Goal: Task Accomplishment & Management: Use online tool/utility

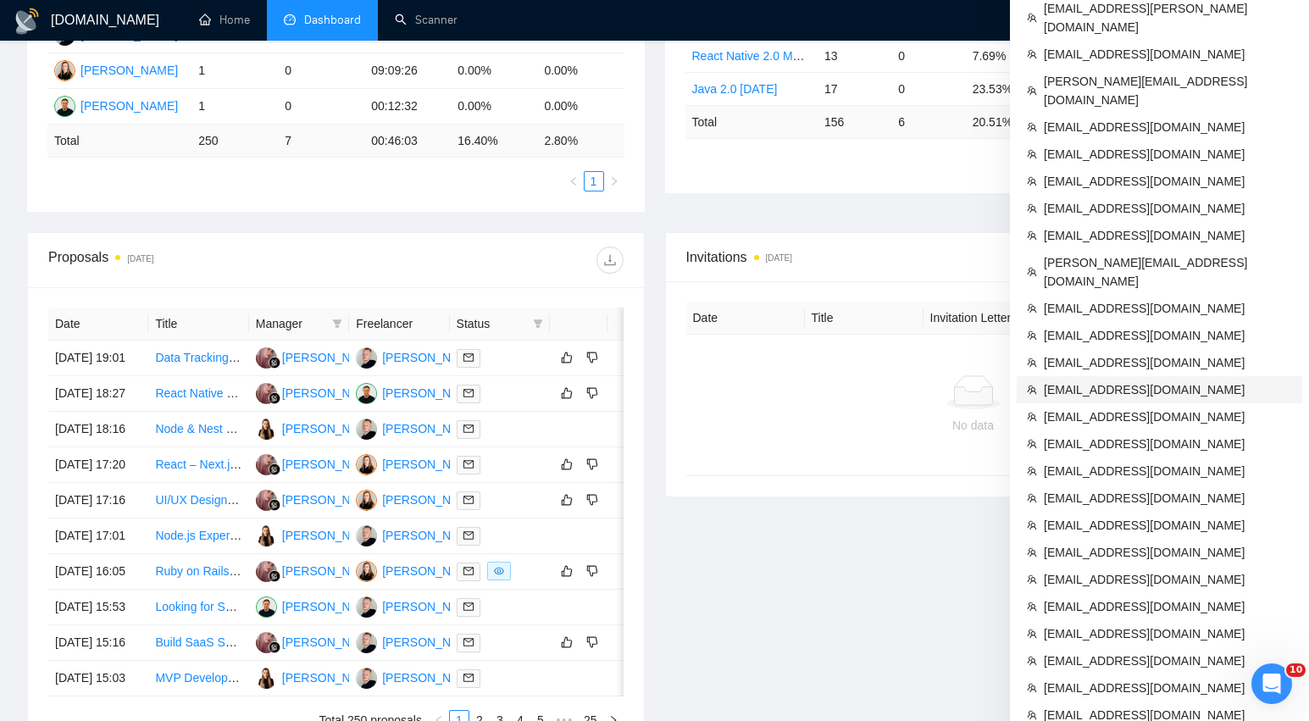
click at [1113, 380] on span "[EMAIL_ADDRESS][DOMAIN_NAME]" at bounding box center [1168, 389] width 248 height 19
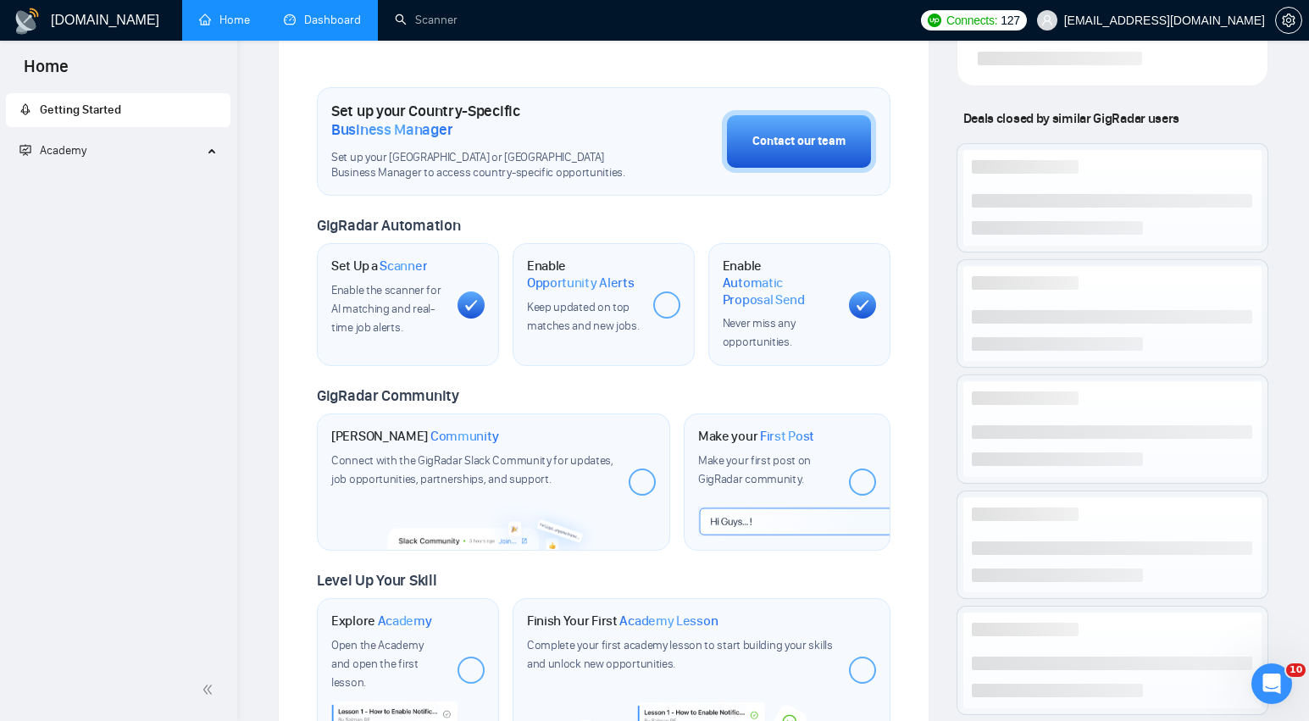
scroll to position [632, 0]
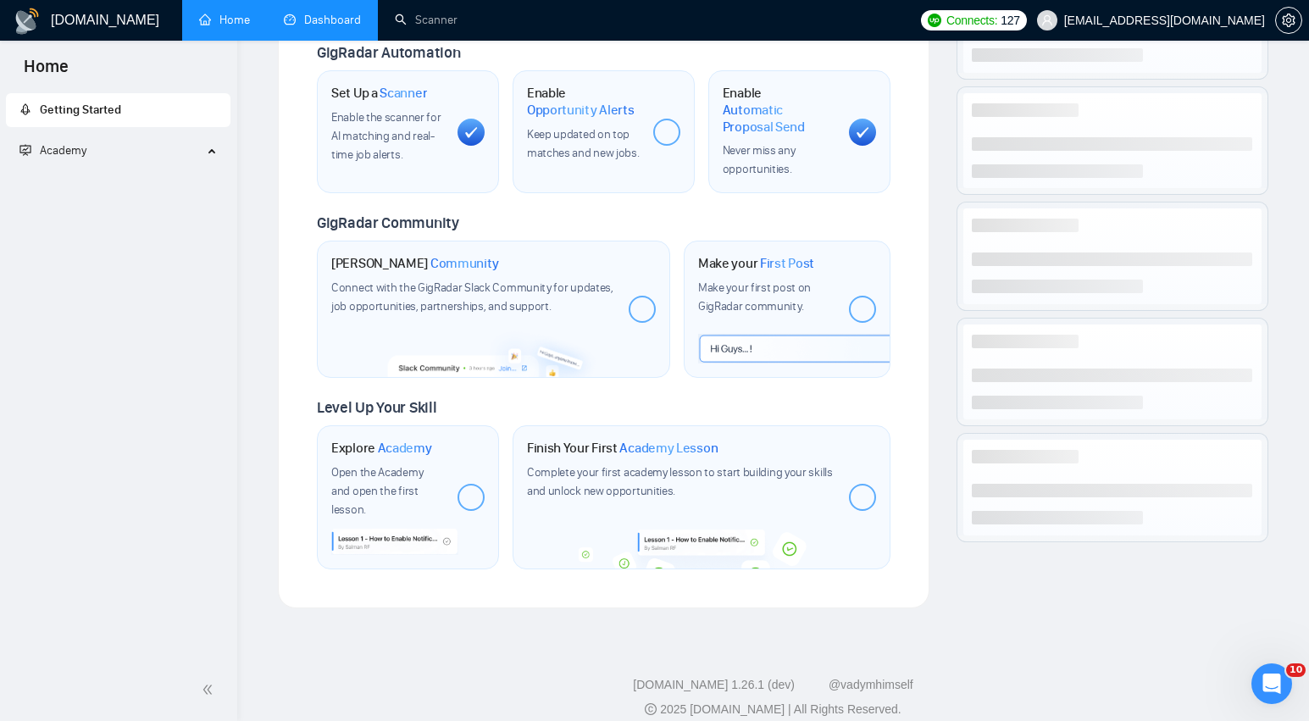
click at [342, 24] on link "Dashboard" at bounding box center [322, 20] width 77 height 14
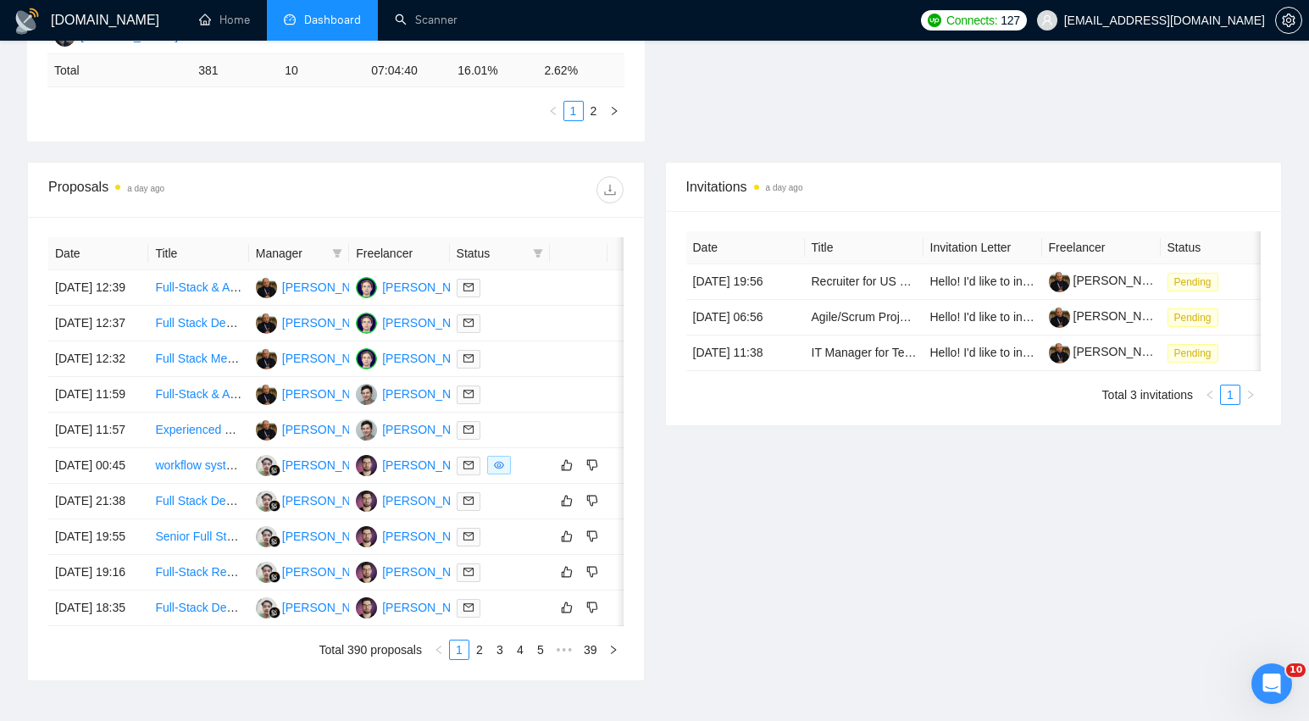
scroll to position [541, 0]
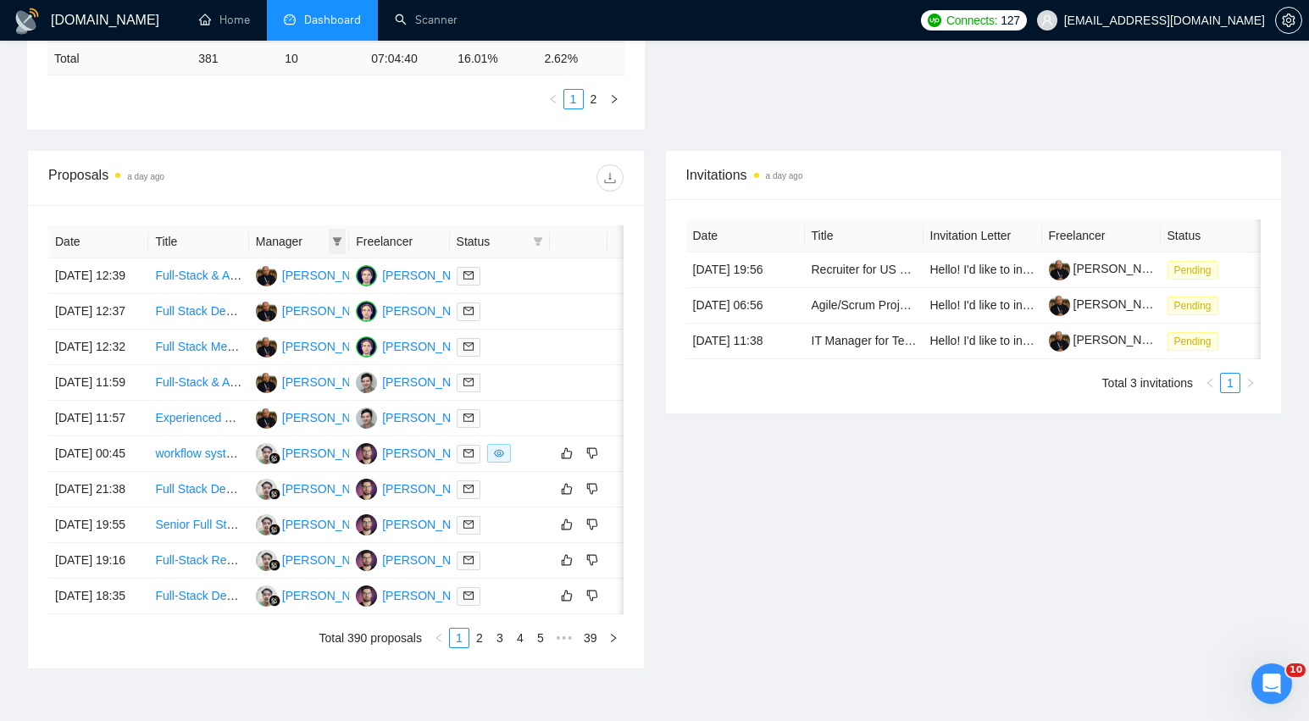
click at [336, 242] on icon "filter" at bounding box center [337, 241] width 10 height 10
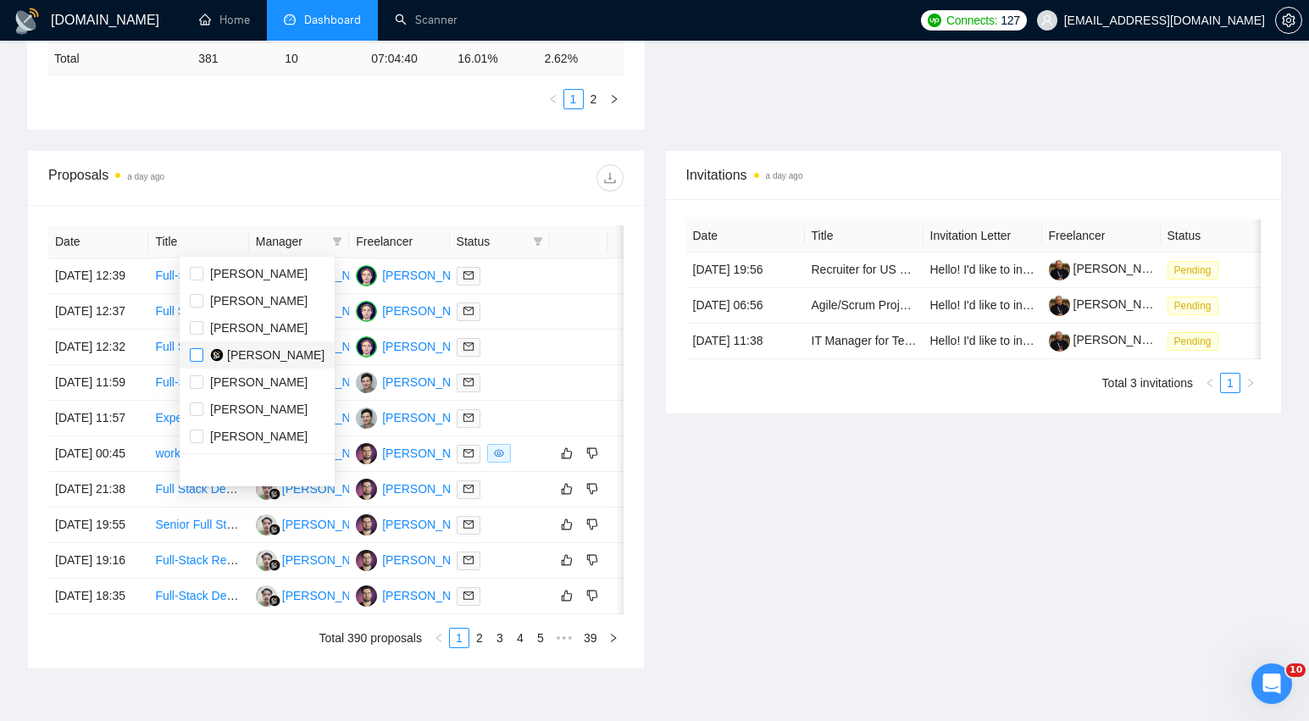
click at [194, 353] on input "checkbox" at bounding box center [197, 355] width 14 height 14
checkbox input "true"
click at [703, 603] on div "Invitations a day ago Date Title Invitation Letter Freelancer Status 14 Sep, 20…" at bounding box center [974, 409] width 638 height 519
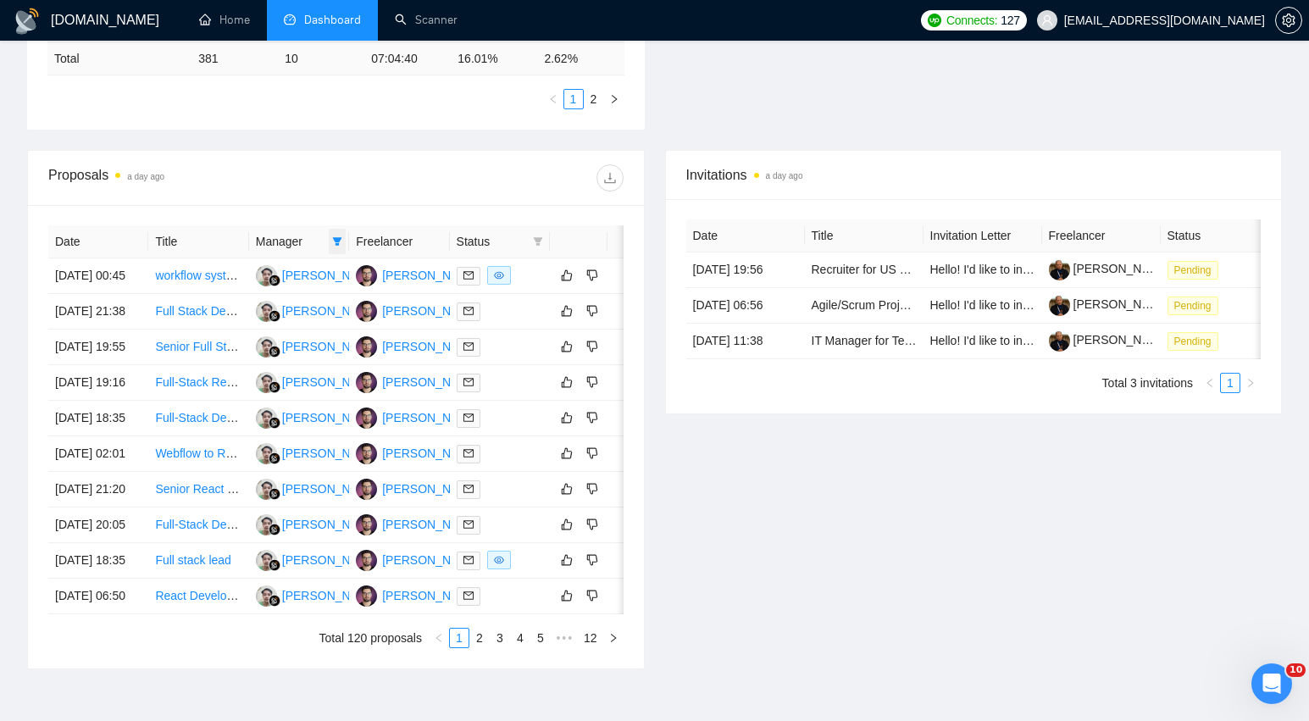
click at [338, 243] on icon "filter" at bounding box center [337, 241] width 9 height 8
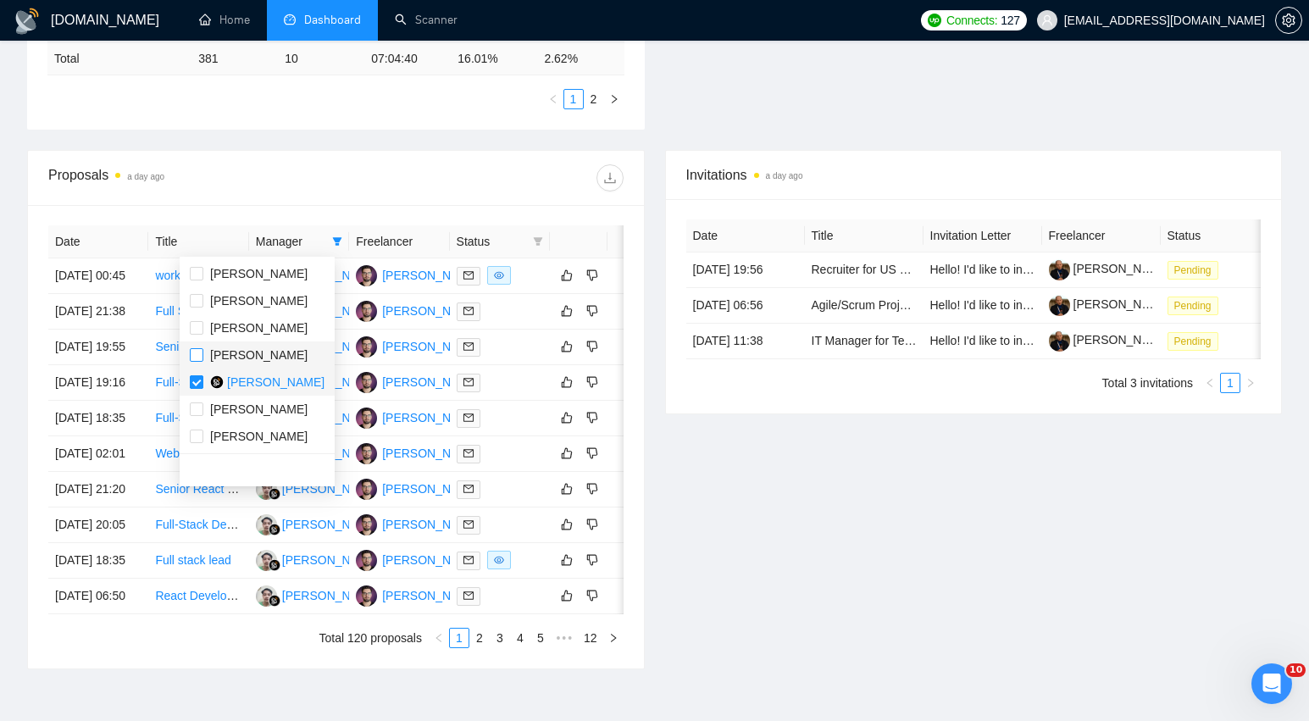
click at [195, 358] on input "checkbox" at bounding box center [197, 355] width 14 height 14
checkbox input "true"
click at [194, 381] on input "checkbox" at bounding box center [197, 382] width 14 height 14
checkbox input "false"
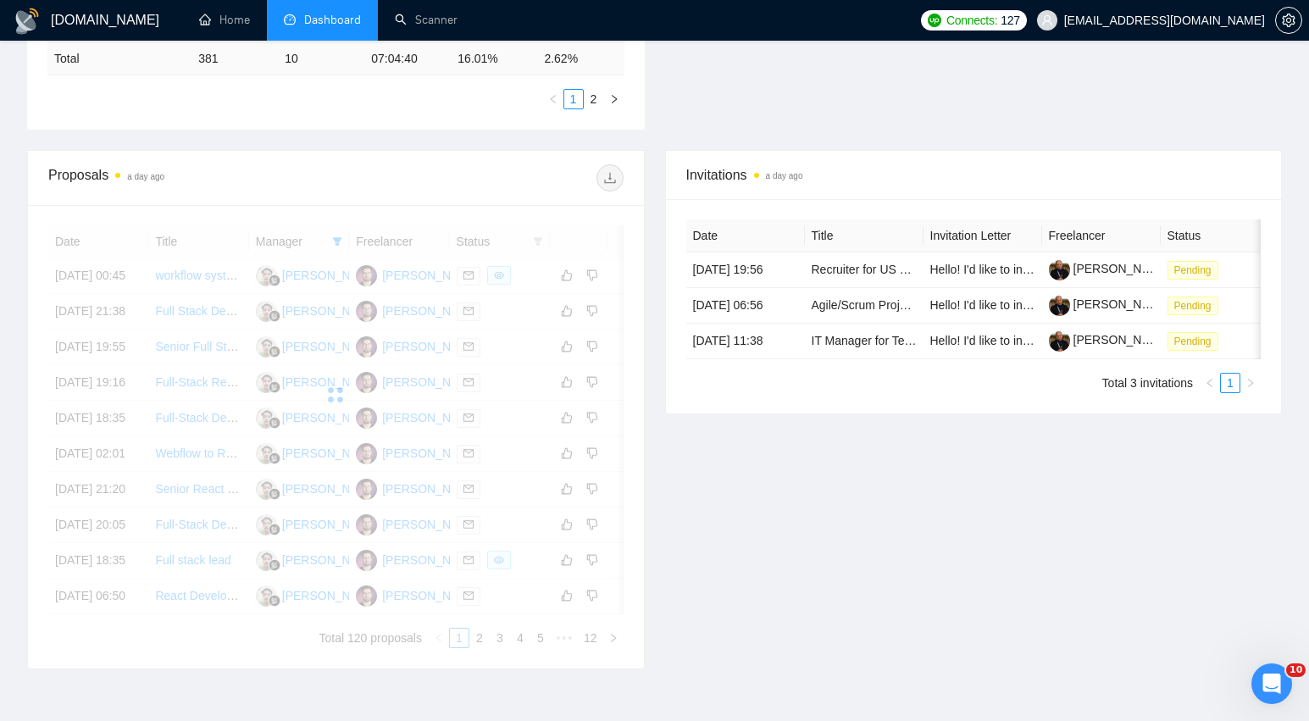
click at [791, 502] on div "Invitations a day ago Date Title Invitation Letter Freelancer Status 14 Sep, 20…" at bounding box center [974, 409] width 638 height 519
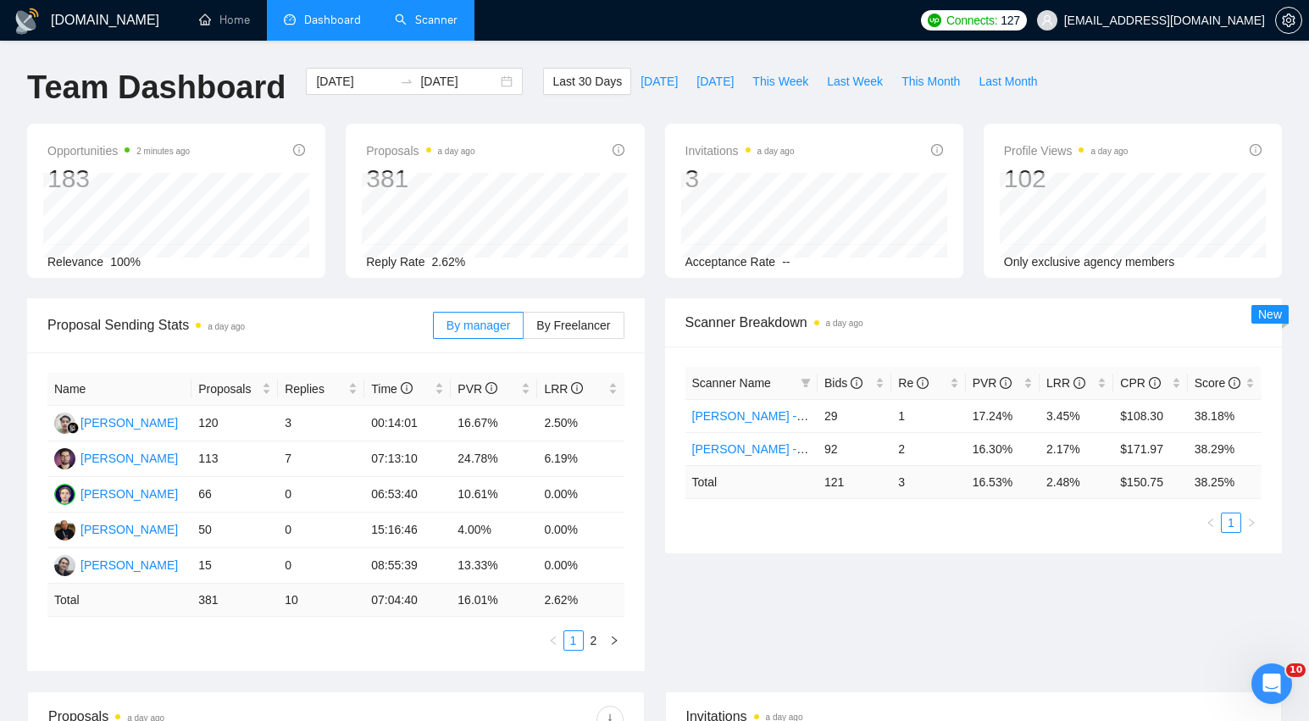
click at [422, 17] on link "Scanner" at bounding box center [426, 20] width 63 height 14
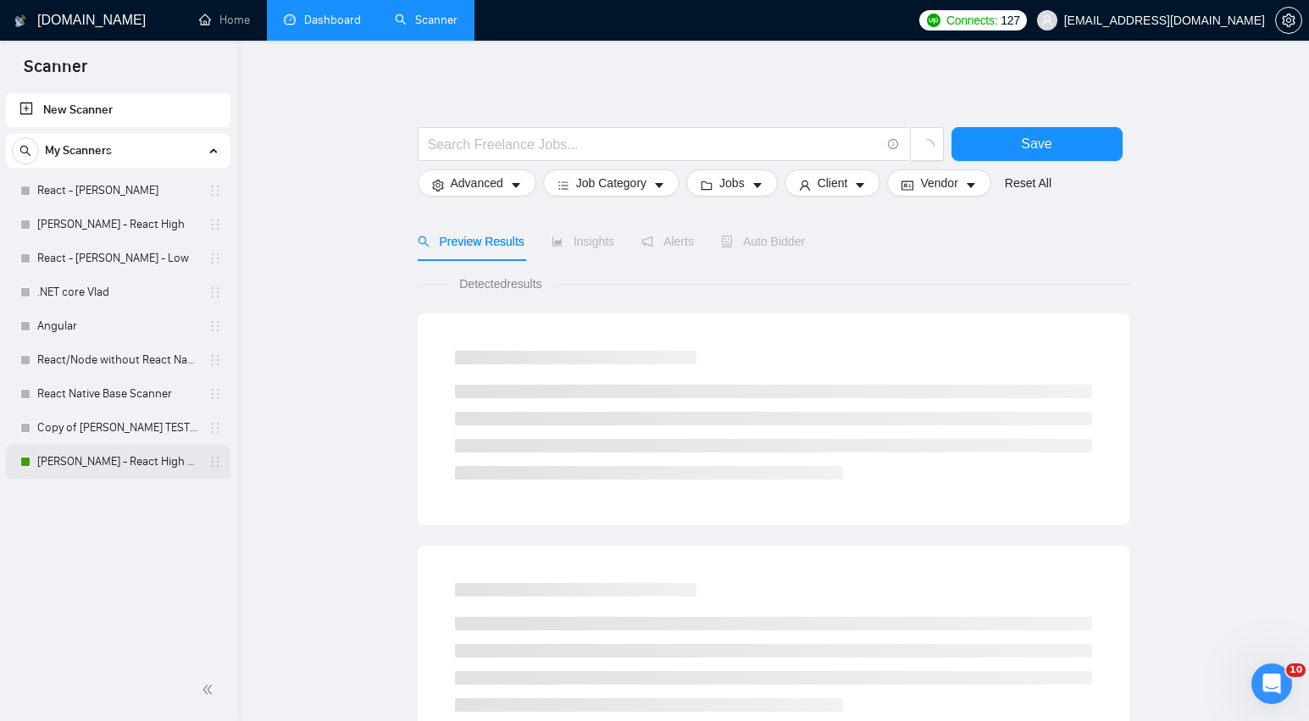
click at [90, 457] on link "[PERSON_NAME] - React High V2" at bounding box center [117, 462] width 161 height 34
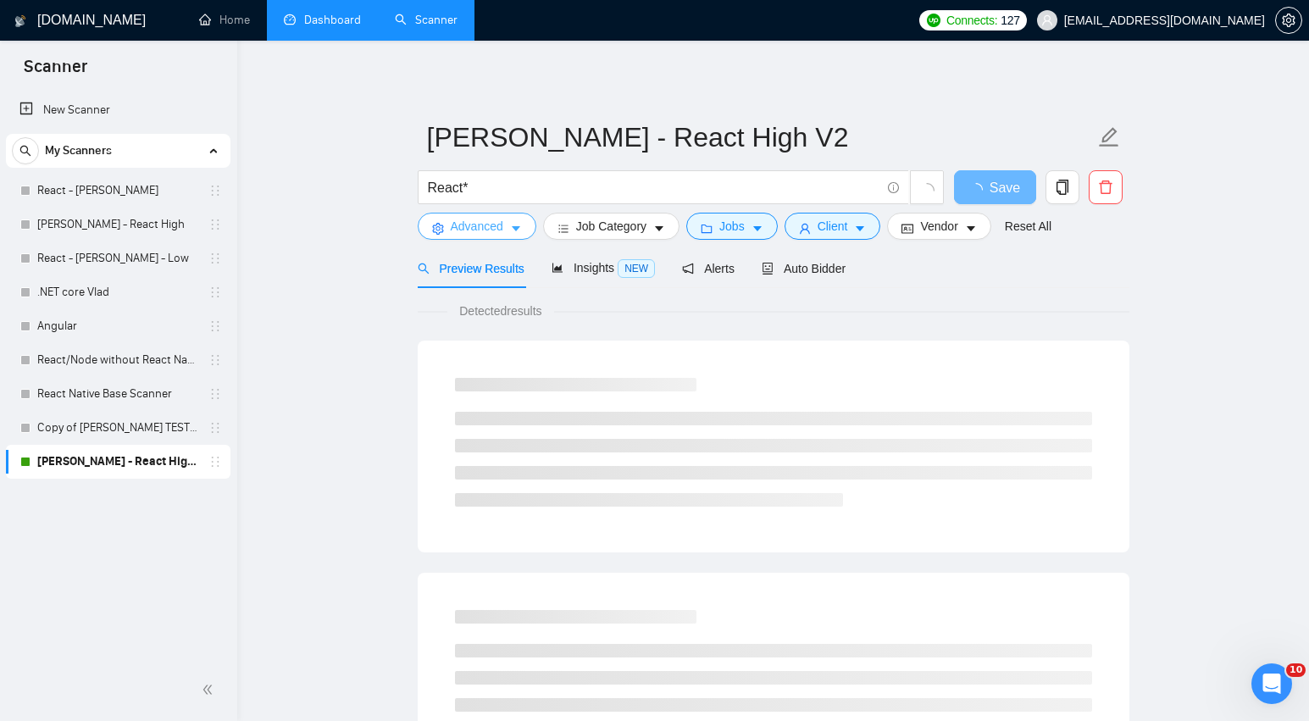
click at [514, 215] on button "Advanced" at bounding box center [477, 226] width 119 height 27
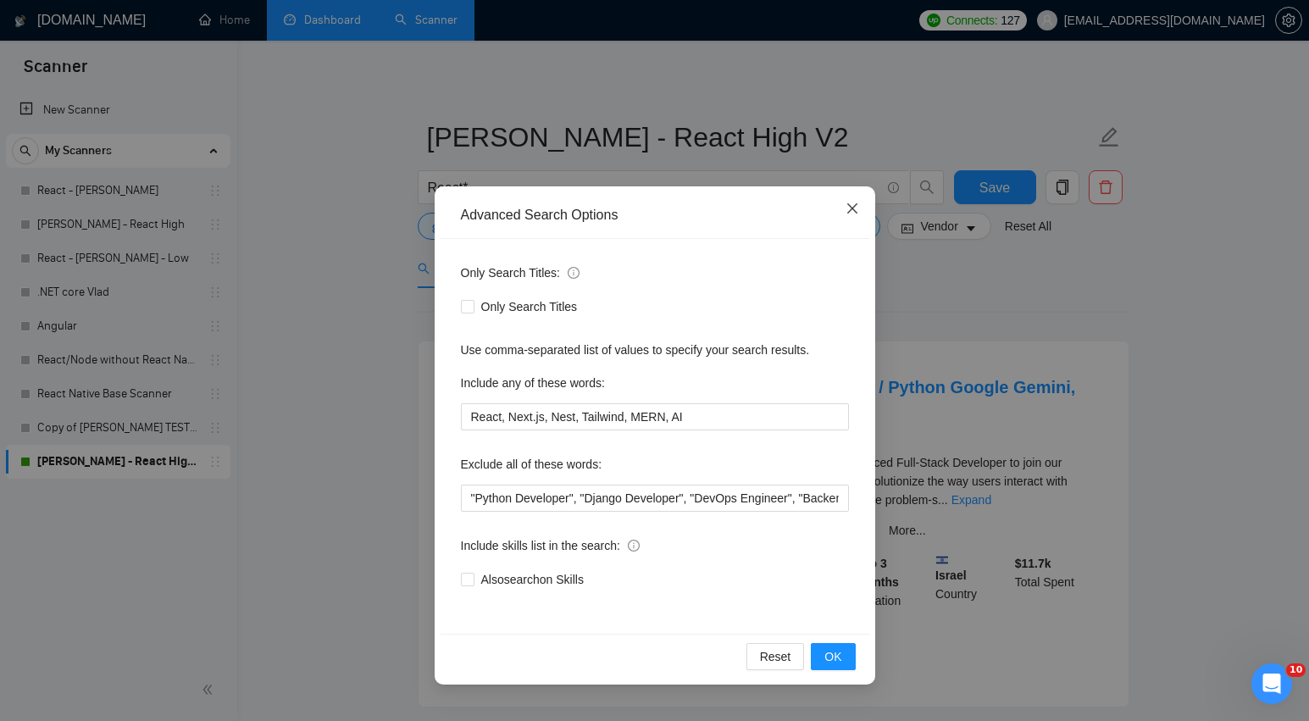
click at [856, 203] on icon "close" at bounding box center [853, 209] width 14 height 14
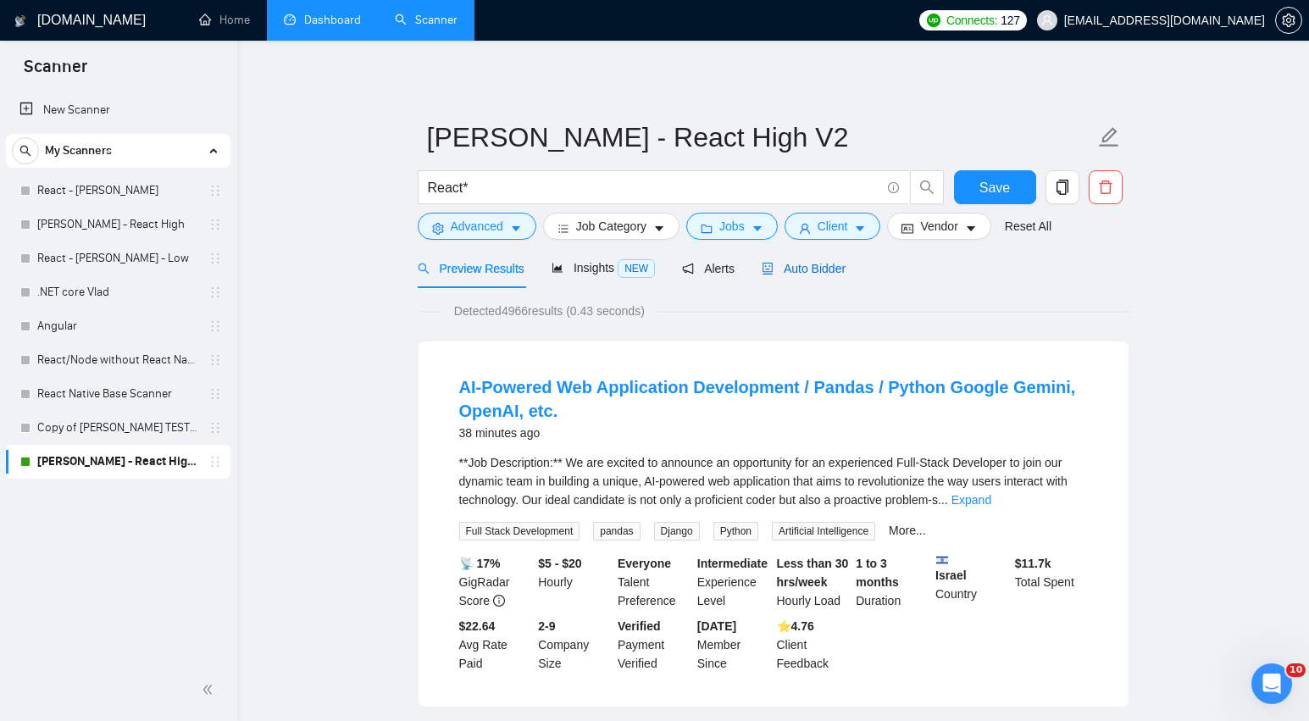
click at [825, 277] on div "Auto Bidder" at bounding box center [804, 268] width 84 height 19
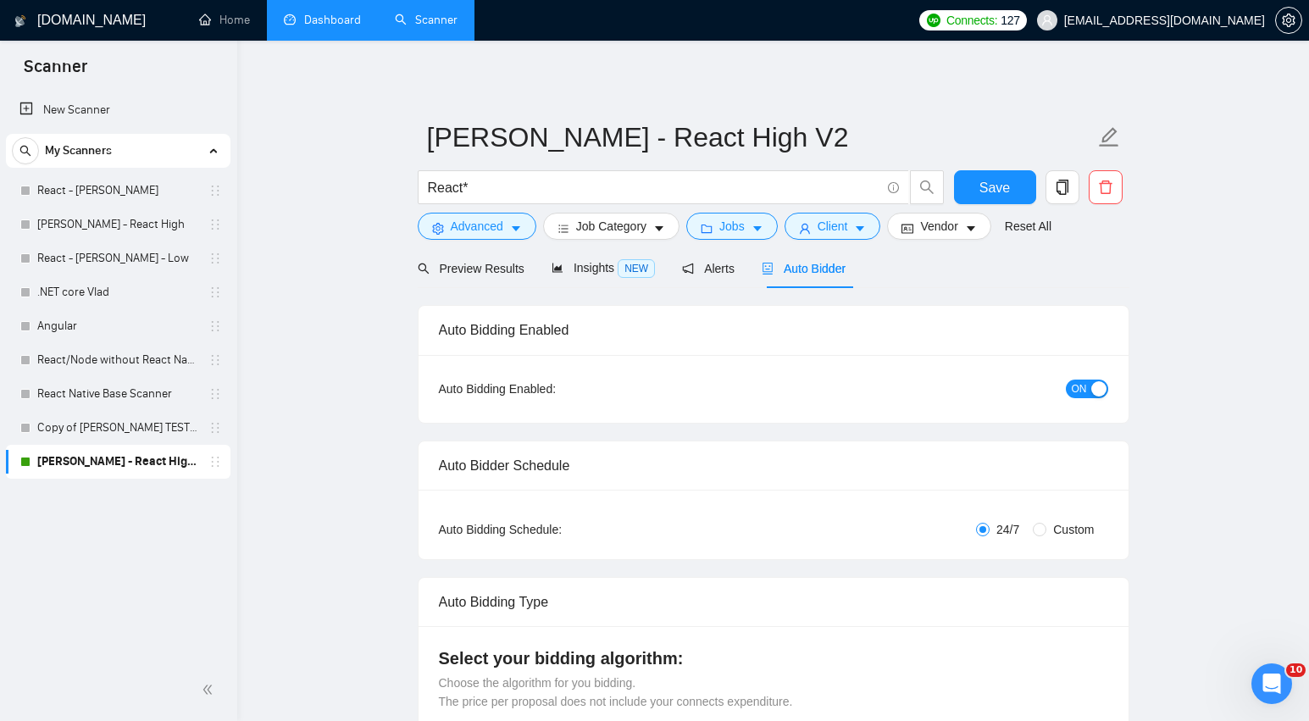
radio input "false"
radio input "true"
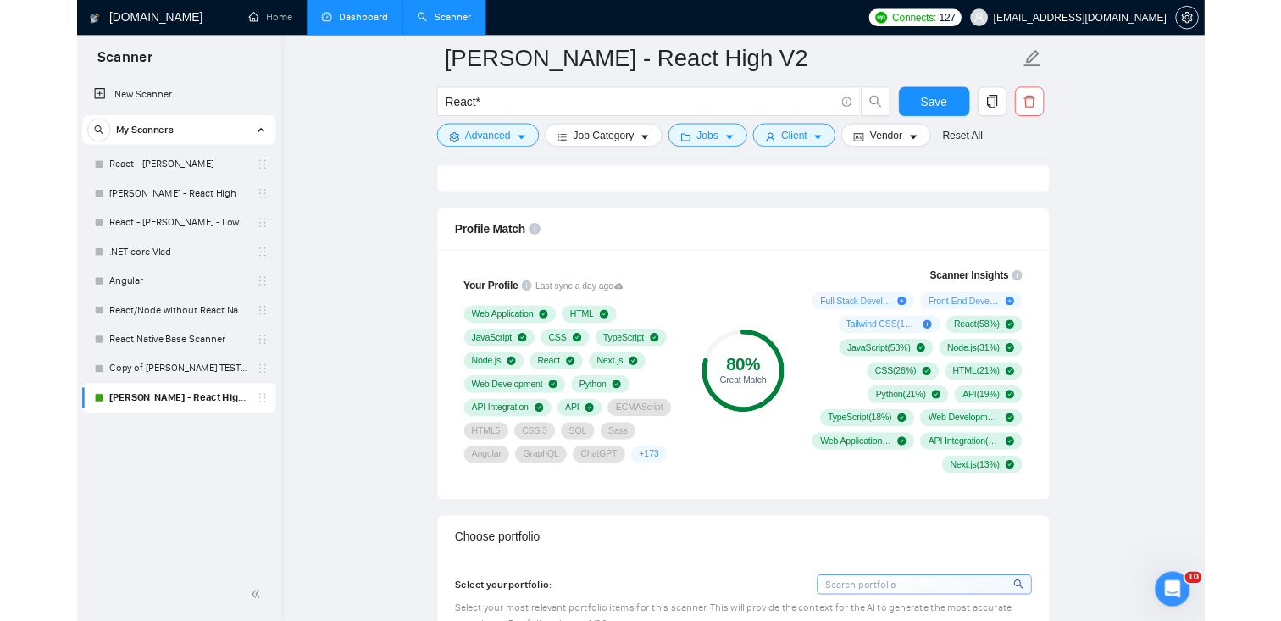
scroll to position [1270, 0]
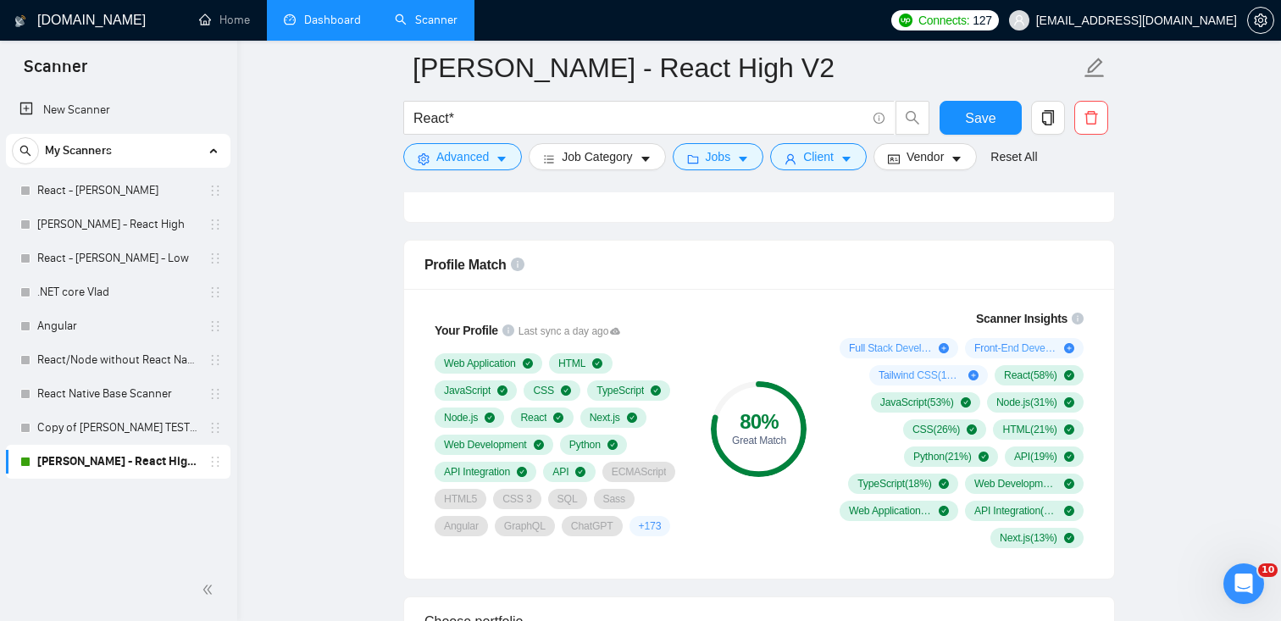
click at [336, 27] on link "Dashboard" at bounding box center [322, 20] width 77 height 14
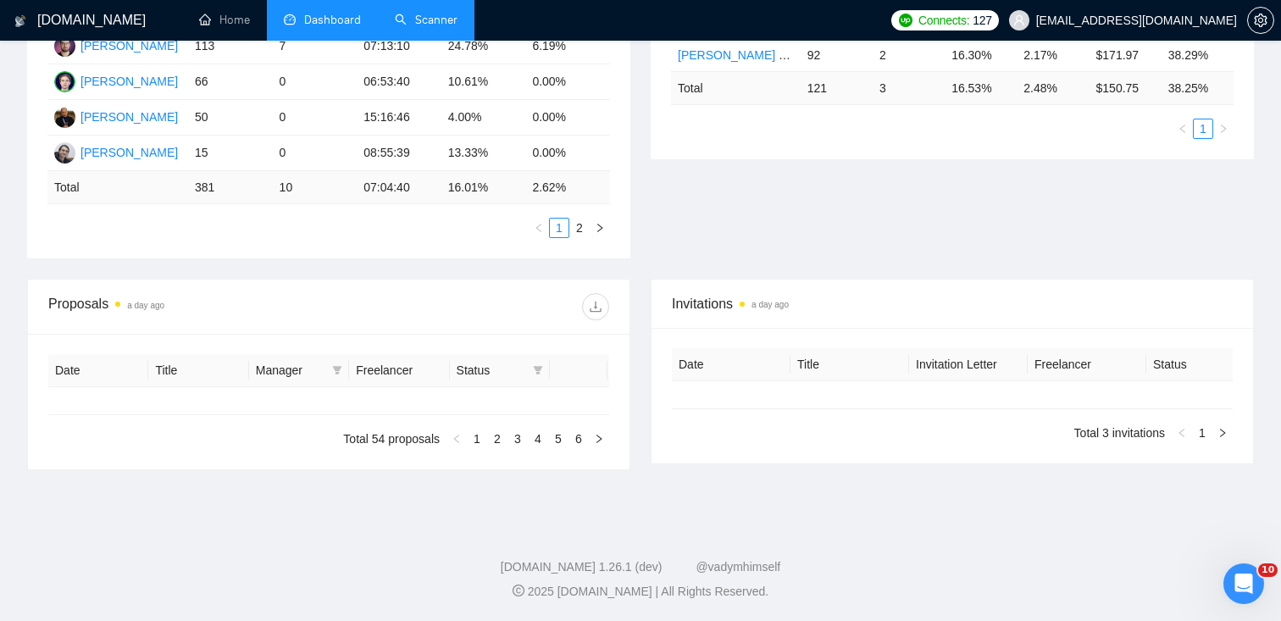
type input "2025-08-19"
type input "2025-09-18"
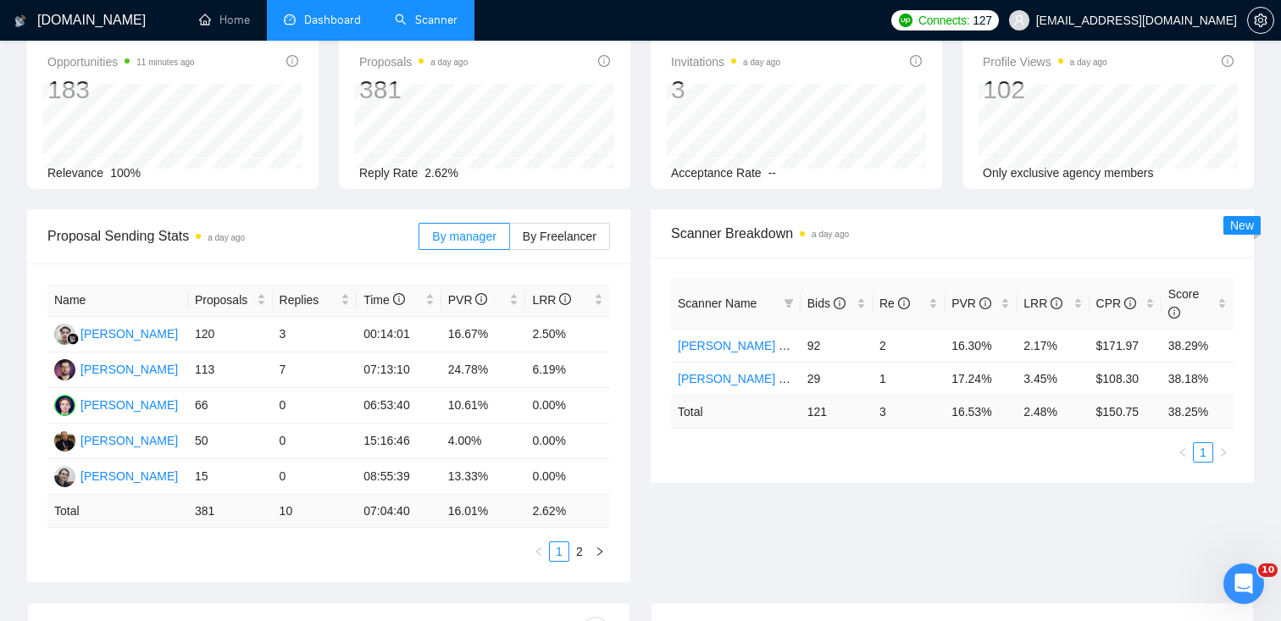
scroll to position [104, 0]
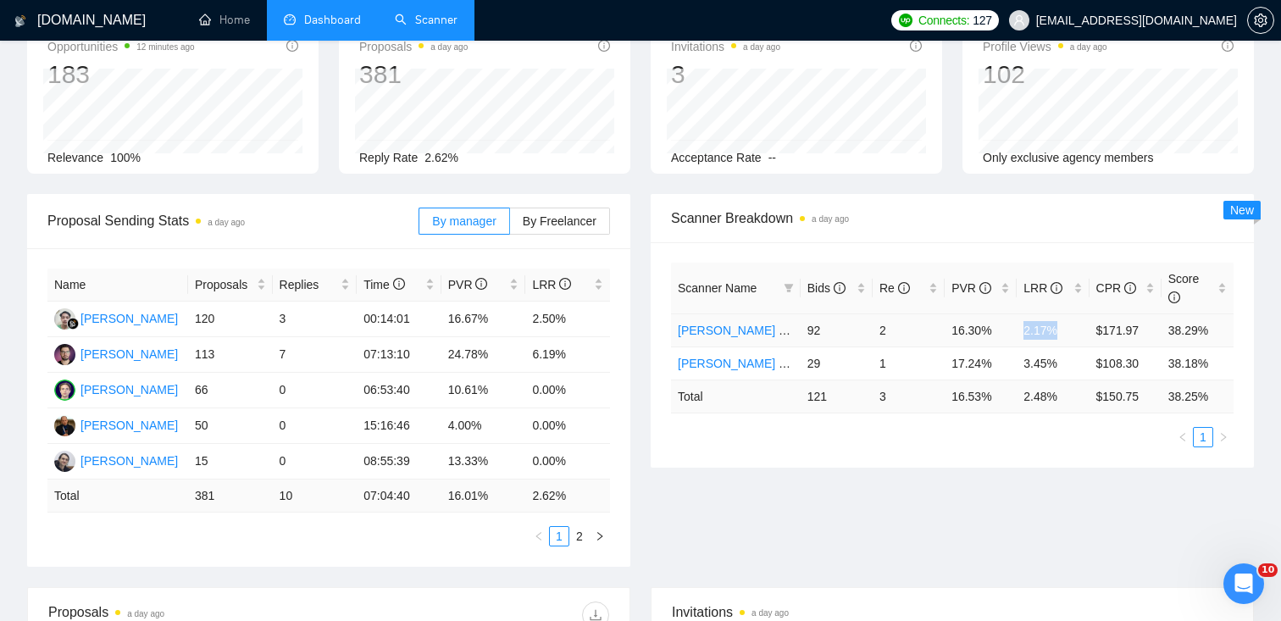
drag, startPoint x: 1062, startPoint y: 329, endPoint x: 1019, endPoint y: 331, distance: 42.4
click at [1019, 331] on td "2.17%" at bounding box center [1053, 330] width 72 height 33
drag, startPoint x: 1059, startPoint y: 369, endPoint x: 1034, endPoint y: 367, distance: 25.5
click at [1034, 367] on td "3.45%" at bounding box center [1053, 363] width 72 height 33
click at [1044, 367] on td "3.45%" at bounding box center [1053, 363] width 72 height 33
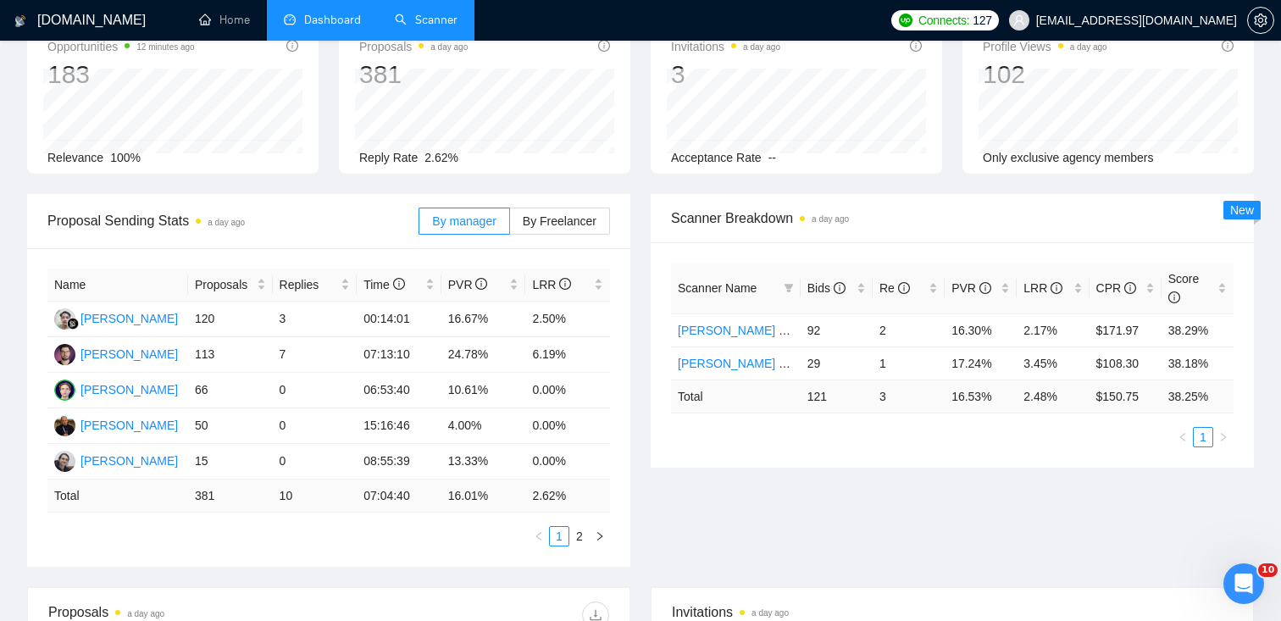
click at [437, 27] on link "Scanner" at bounding box center [426, 20] width 63 height 14
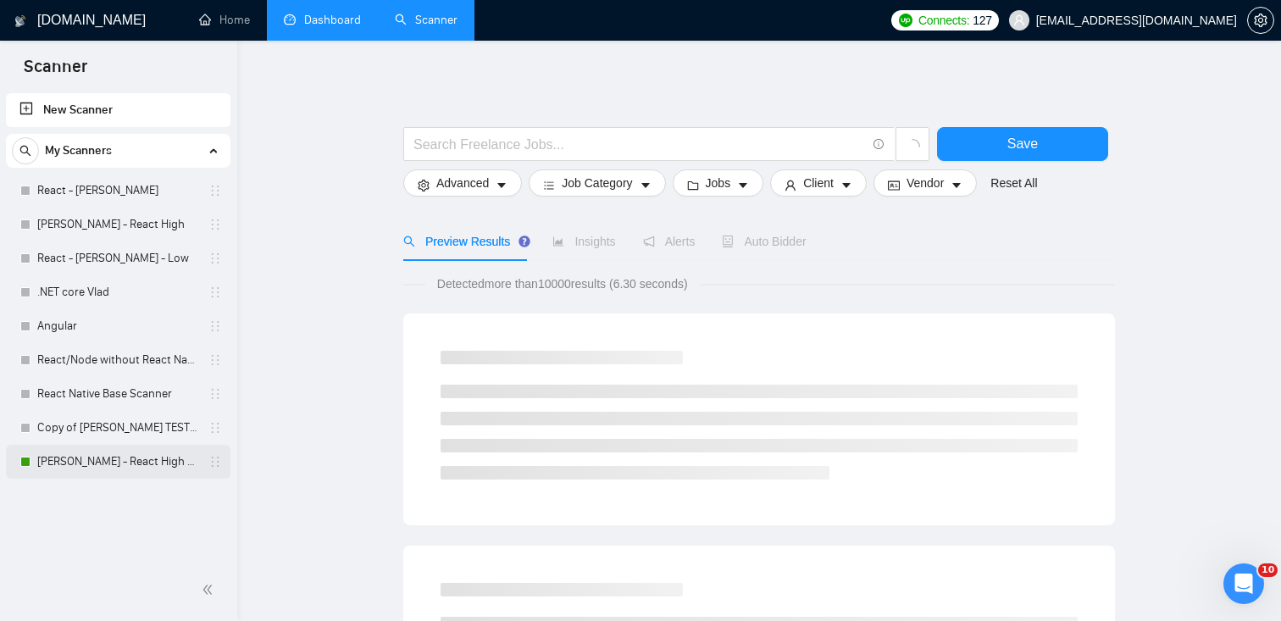
click at [63, 466] on link "[PERSON_NAME] - React High V2" at bounding box center [117, 462] width 161 height 34
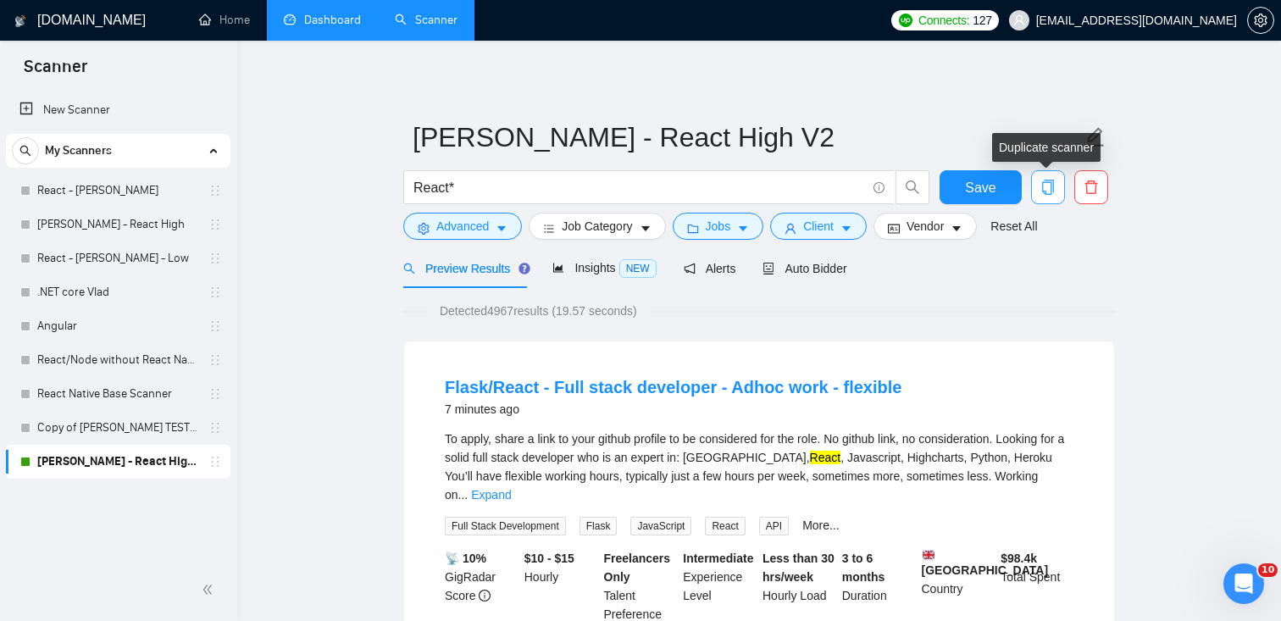
click at [1048, 197] on button "button" at bounding box center [1048, 187] width 34 height 34
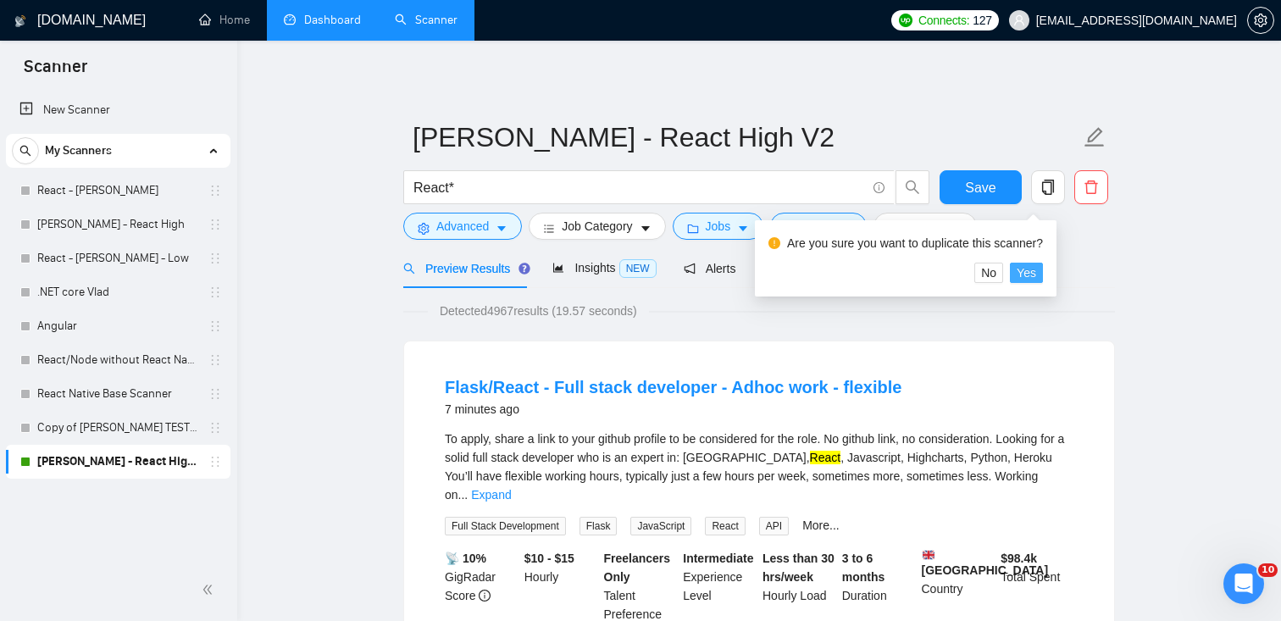
drag, startPoint x: 1047, startPoint y: 276, endPoint x: 452, endPoint y: 605, distance: 679.7
click at [1043, 276] on button "Yes" at bounding box center [1026, 273] width 33 height 20
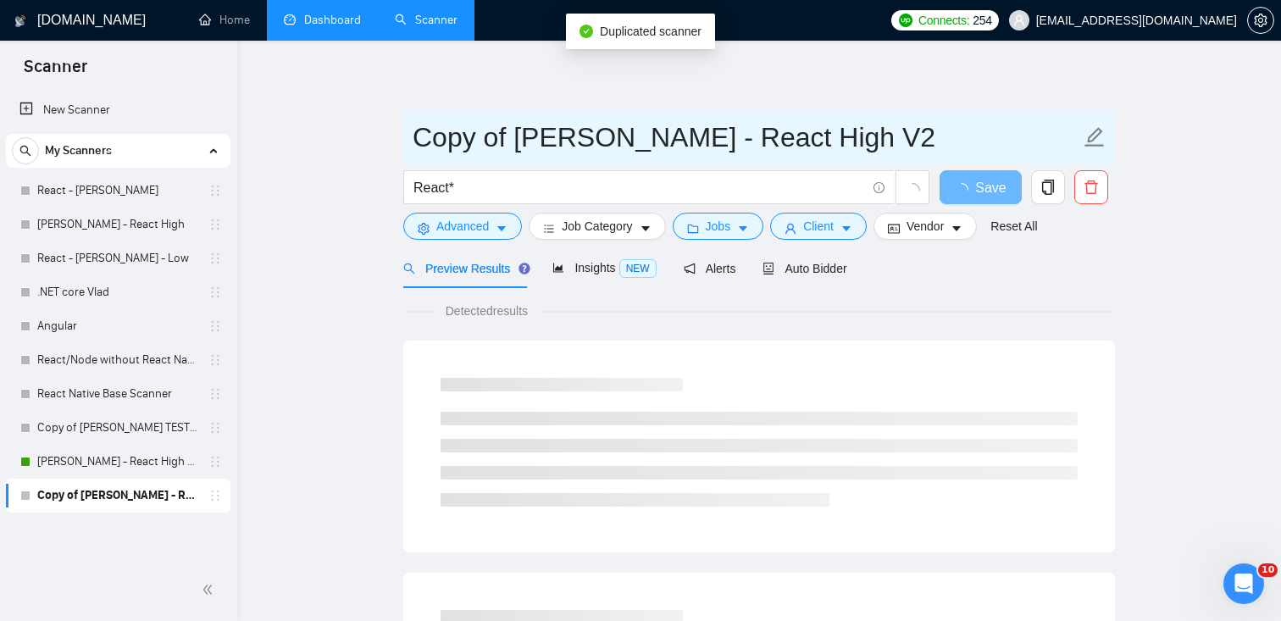
click at [501, 153] on input "Copy of Ihor - FS - React High V2" at bounding box center [747, 137] width 668 height 42
drag, startPoint x: 514, startPoint y: 141, endPoint x: 376, endPoint y: 136, distance: 138.2
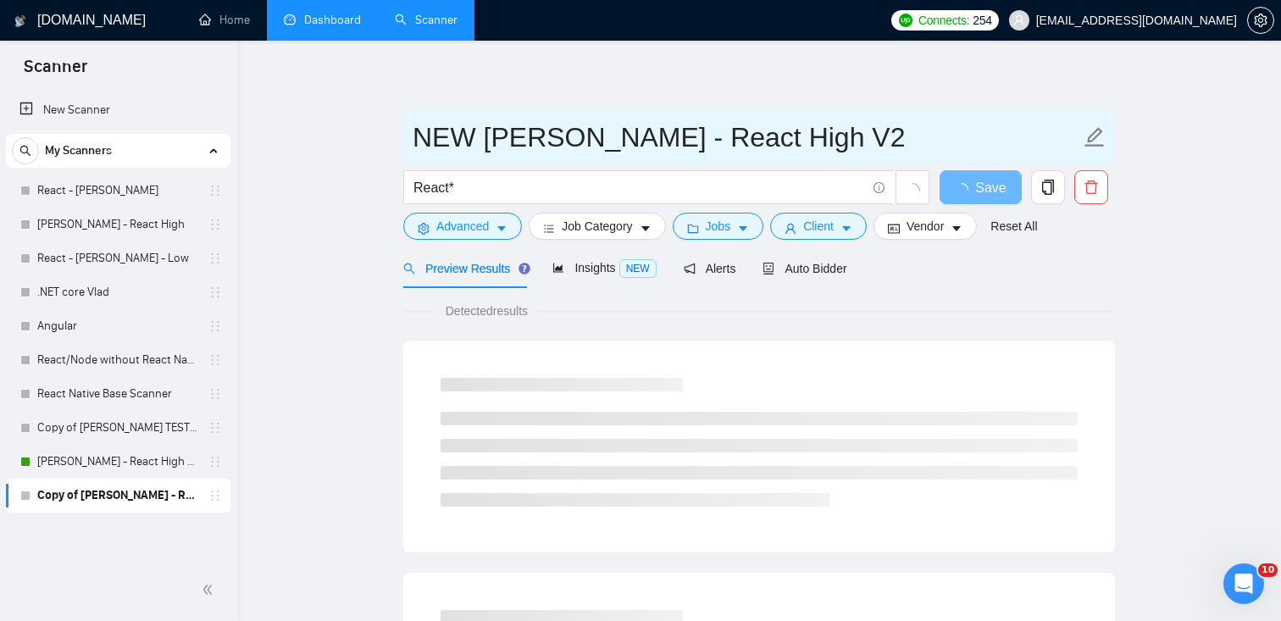
drag, startPoint x: 787, startPoint y: 137, endPoint x: 675, endPoint y: 142, distance: 112.8
click at [675, 142] on input "NEW Ihor - FS - React High V2" at bounding box center [747, 137] width 668 height 42
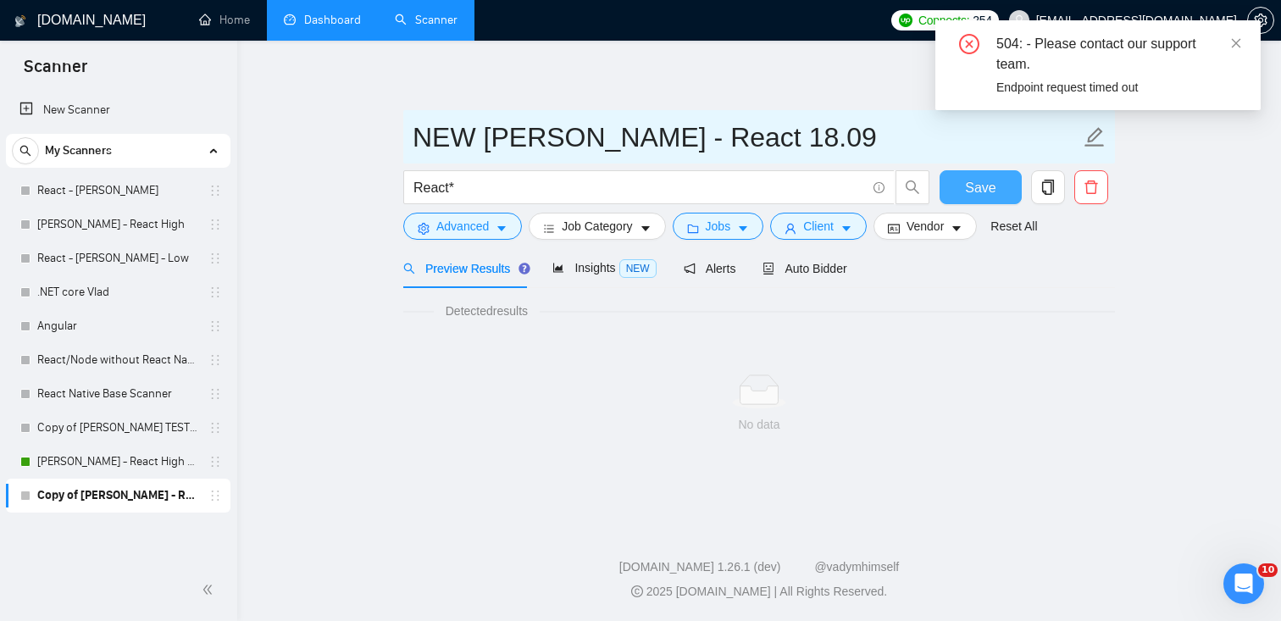
type input "NEW [PERSON_NAME] - React 18.09"
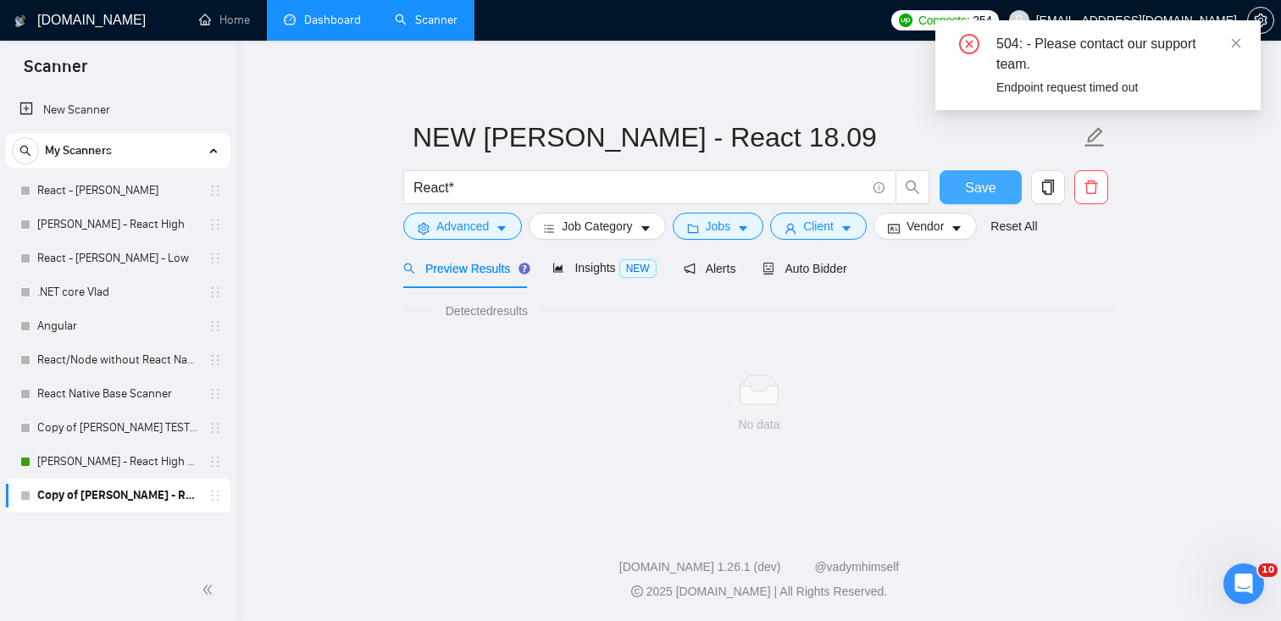
click at [958, 185] on button "Save" at bounding box center [981, 187] width 82 height 34
click at [1236, 41] on icon "close" at bounding box center [1236, 43] width 12 height 12
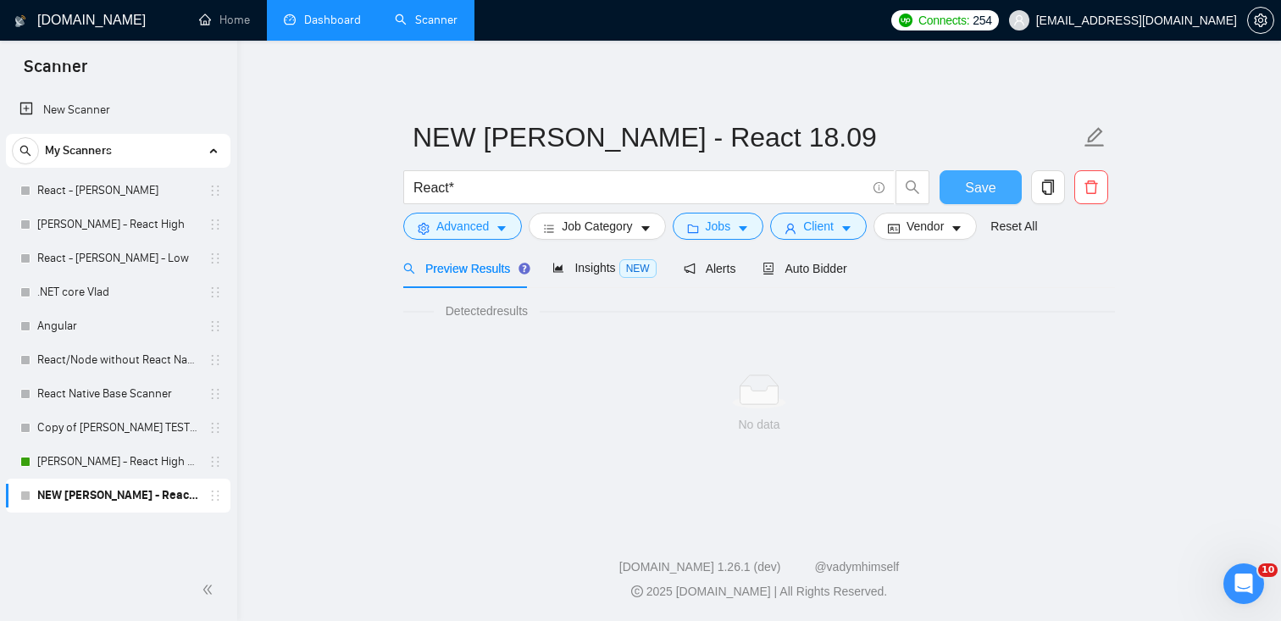
click at [968, 189] on span "Save" at bounding box center [980, 187] width 31 height 21
click at [967, 186] on span "Save" at bounding box center [980, 187] width 31 height 21
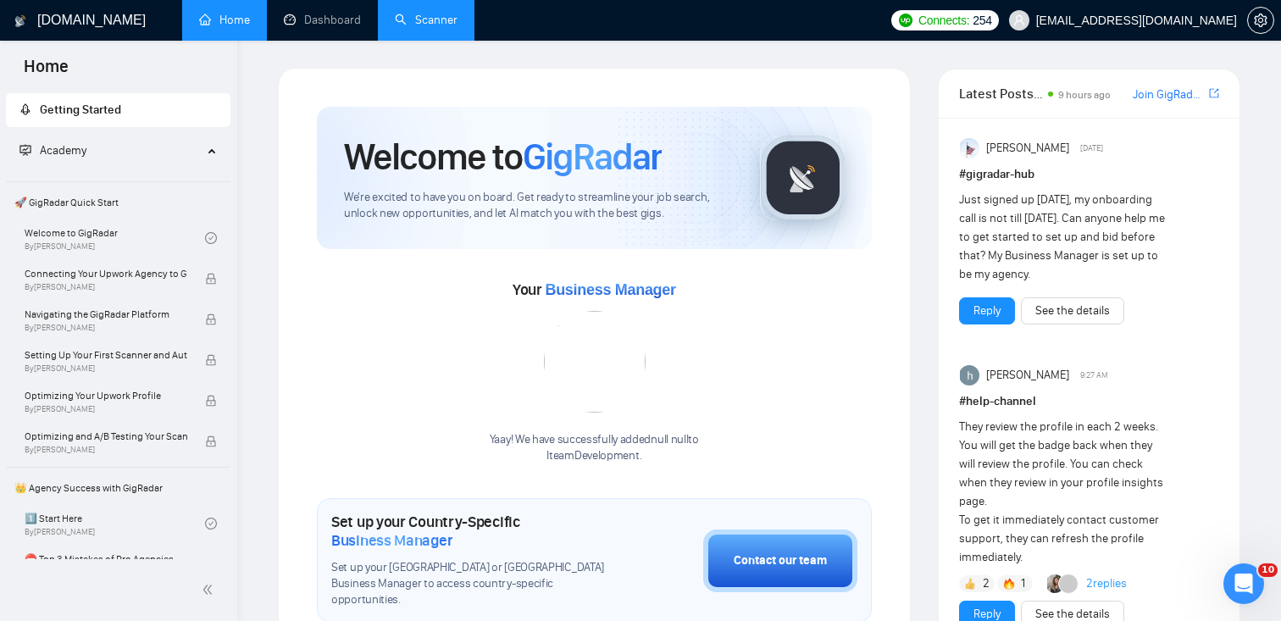
click at [442, 13] on link "Scanner" at bounding box center [426, 20] width 63 height 14
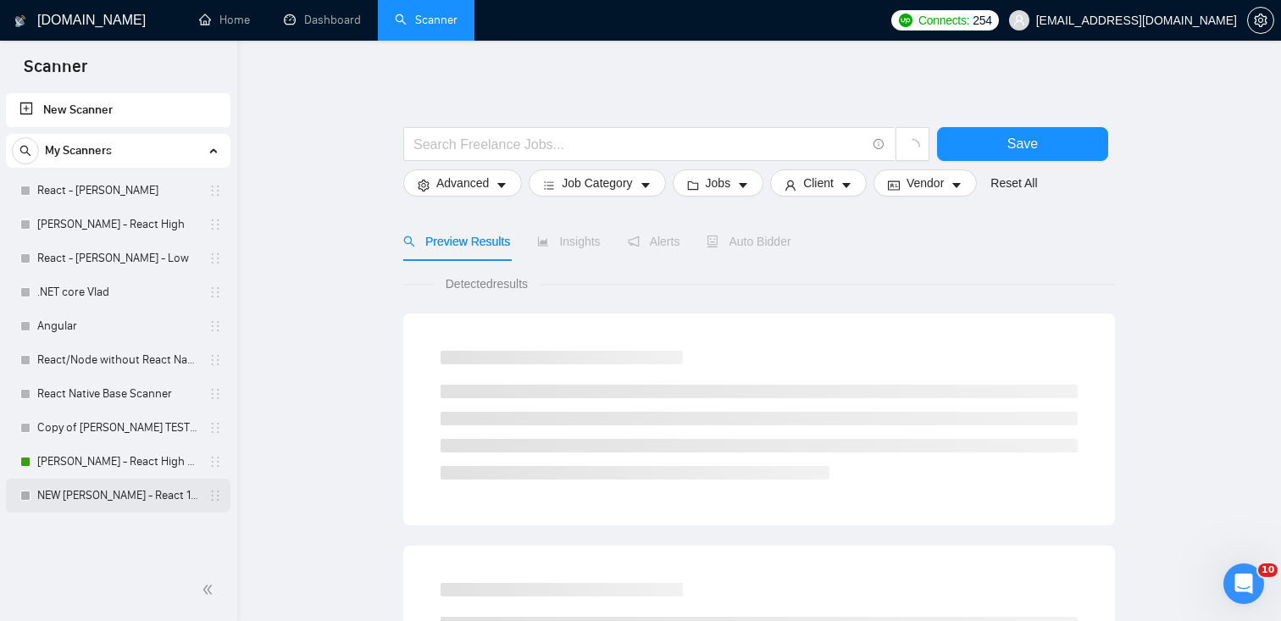
click at [72, 500] on link "NEW [PERSON_NAME] - React 18.09" at bounding box center [117, 496] width 161 height 34
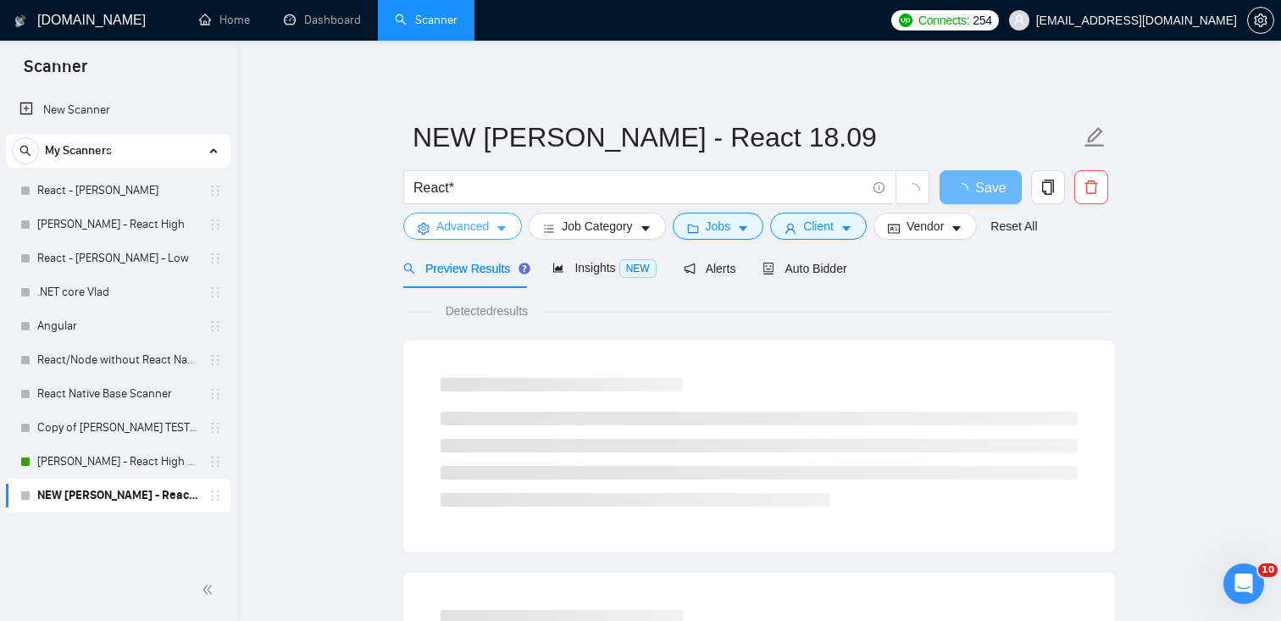
click at [475, 225] on span "Advanced" at bounding box center [462, 226] width 53 height 19
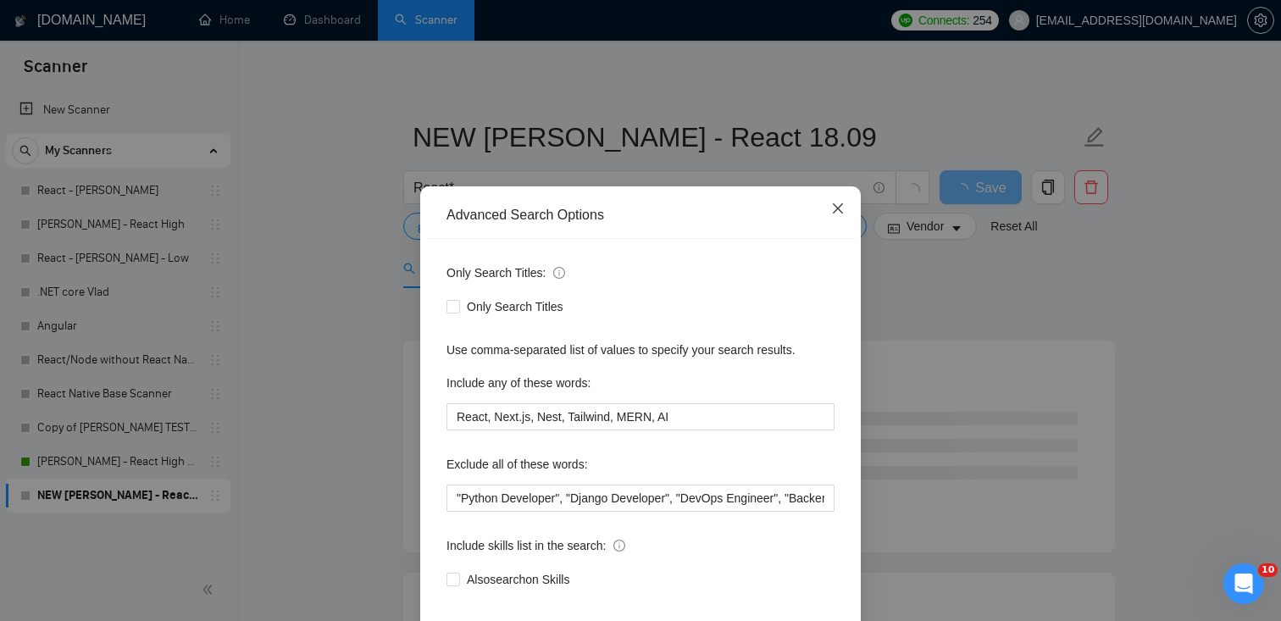
click at [839, 203] on icon "close" at bounding box center [838, 209] width 14 height 14
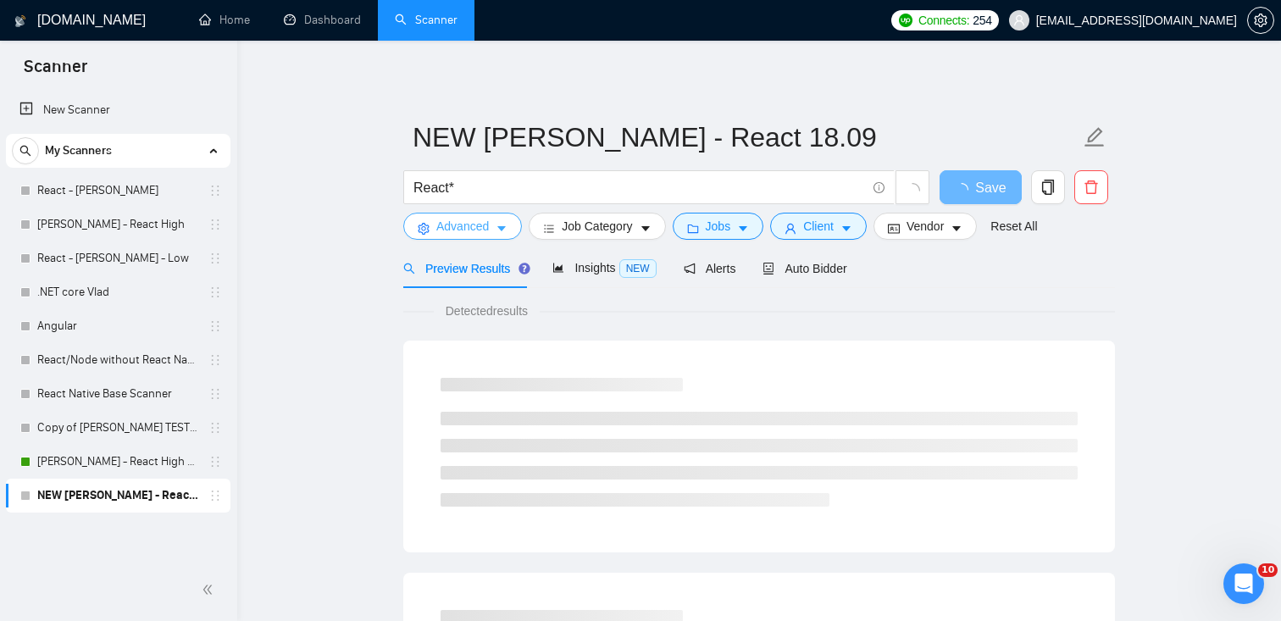
click at [507, 222] on span "caret-down" at bounding box center [502, 228] width 12 height 13
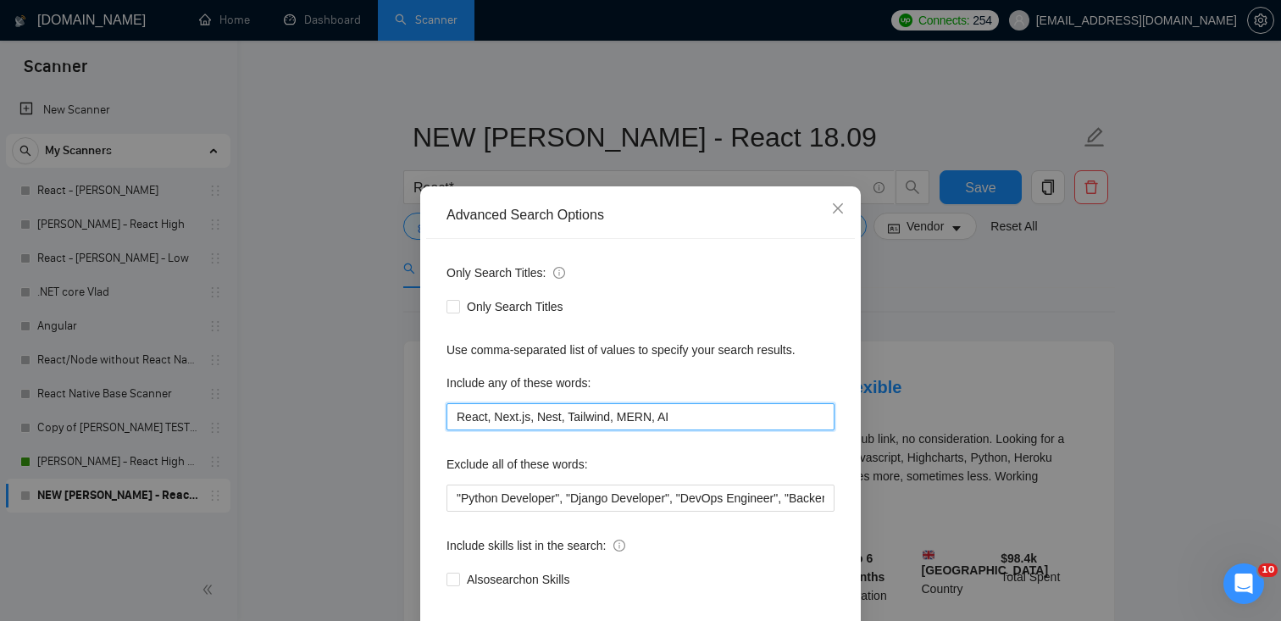
drag, startPoint x: 682, startPoint y: 422, endPoint x: 442, endPoint y: 419, distance: 240.7
click at [442, 419] on div "Only Search Titles: Only Search Titles Use comma-separated list of values to sp…" at bounding box center [640, 436] width 429 height 395
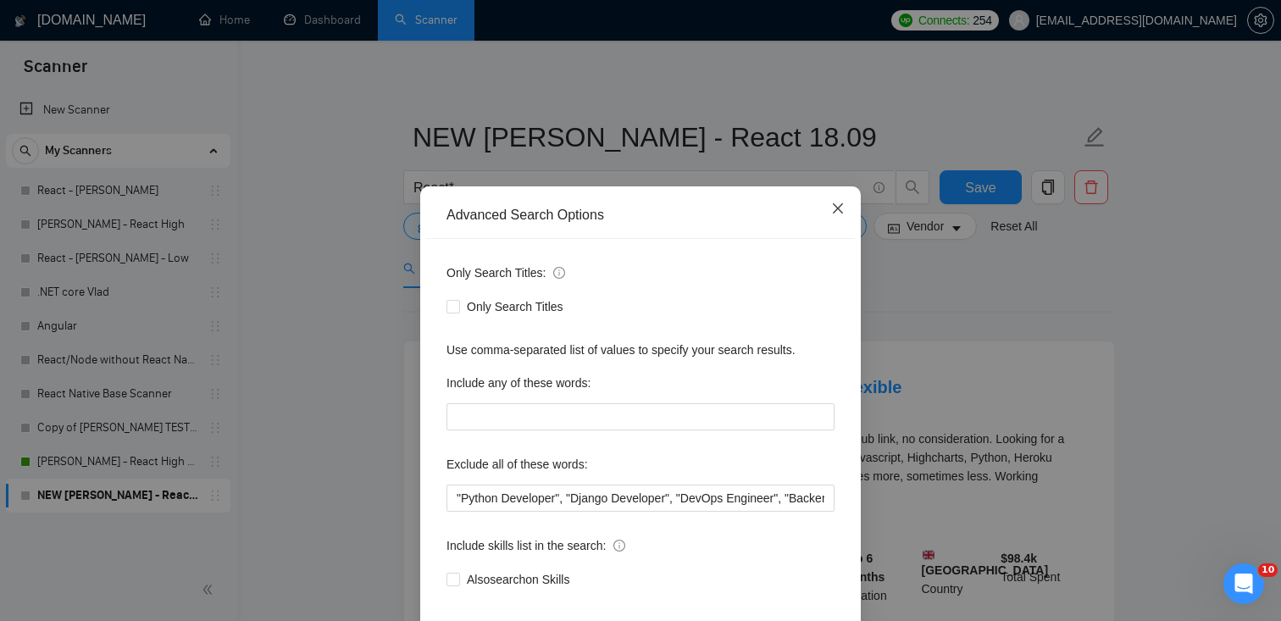
click at [841, 201] on span "Close" at bounding box center [838, 209] width 46 height 46
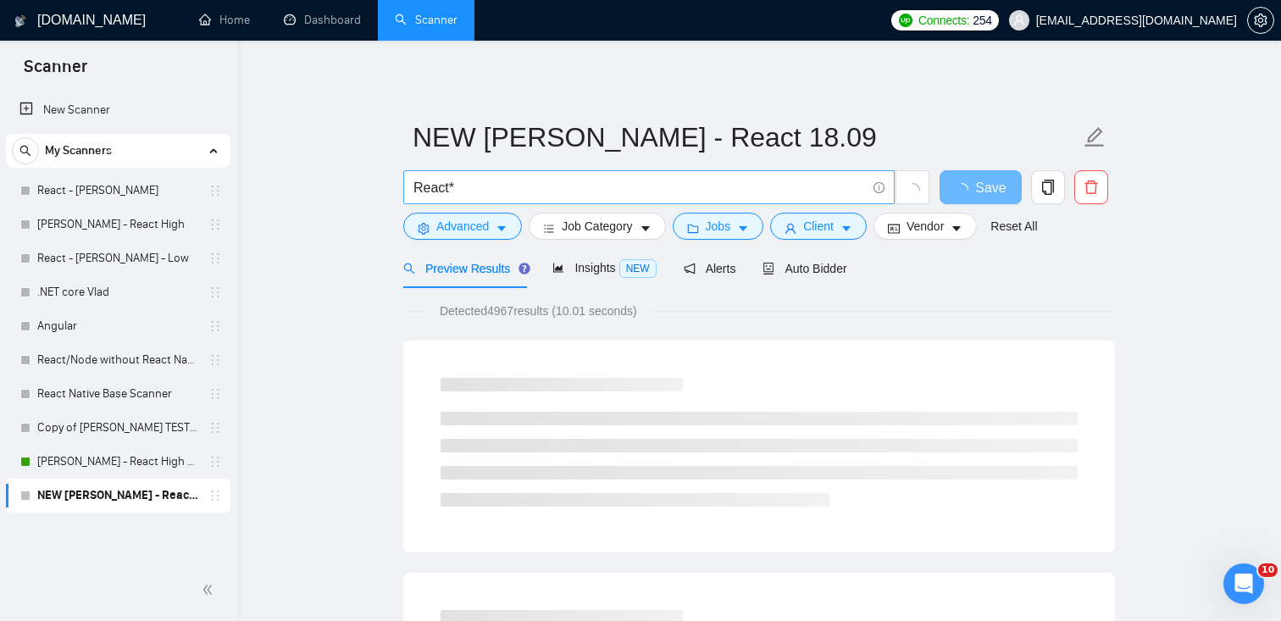
click at [476, 192] on input "React*" at bounding box center [640, 187] width 453 height 21
click at [415, 187] on input "React*)" at bounding box center [640, 187] width 453 height 21
click at [502, 196] on input "(React*)" at bounding box center [640, 187] width 453 height 21
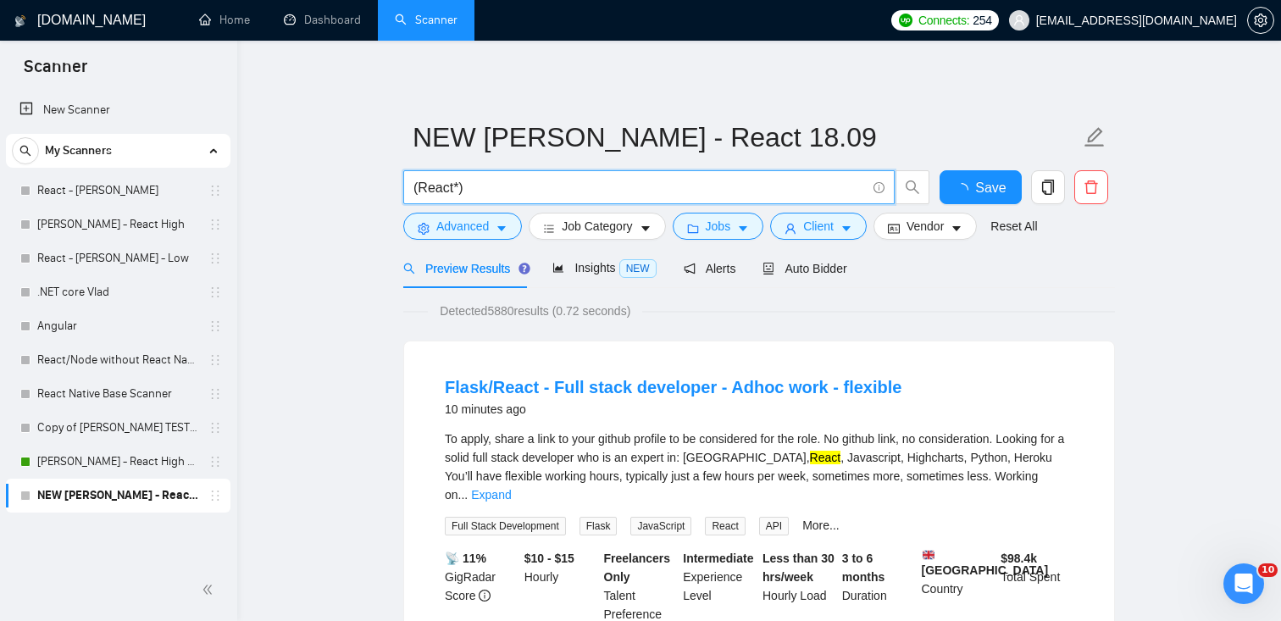
paste input "React, Next.js, Nest, Tailwind, MERN, AI"
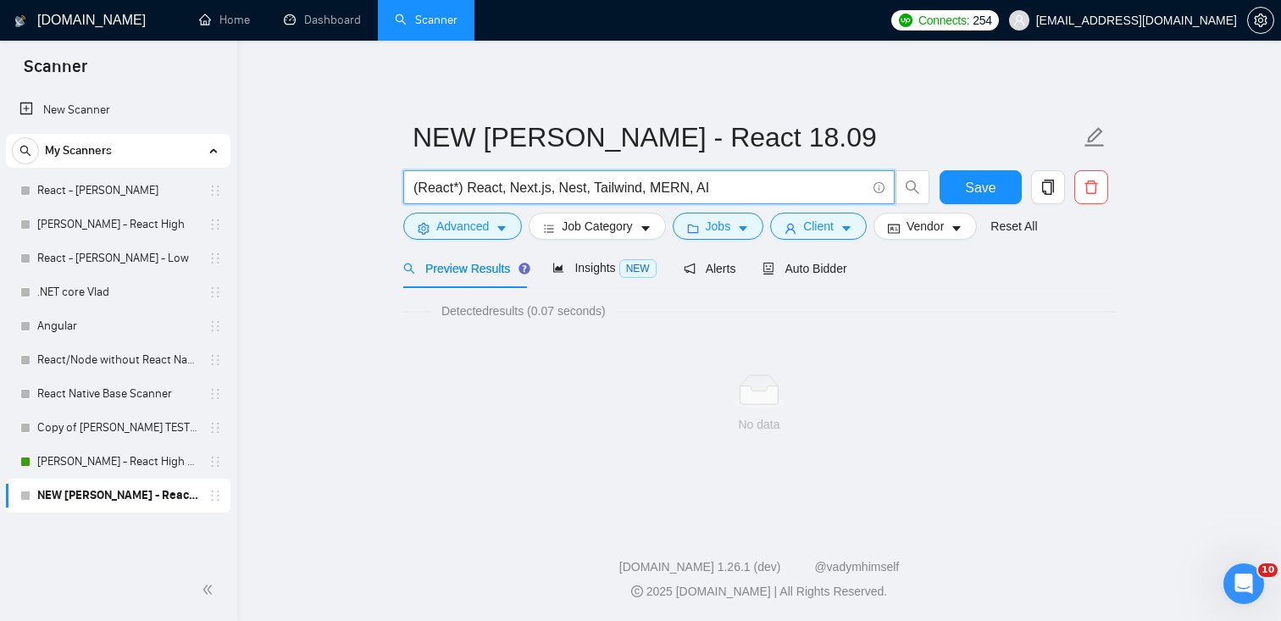
drag, startPoint x: 512, startPoint y: 189, endPoint x: 471, endPoint y: 187, distance: 40.7
click at [471, 187] on input "(React*) React, Next.js, Nest, Tailwind, MERN, AI" at bounding box center [640, 187] width 453 height 21
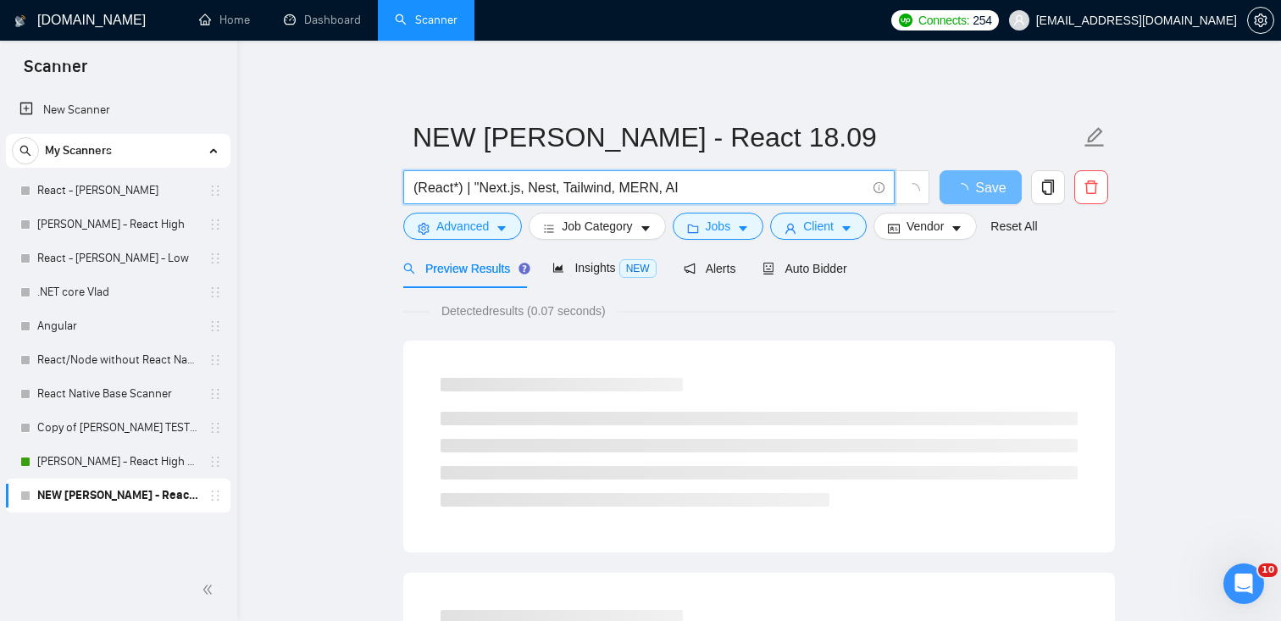
click at [526, 189] on input "(React*) | "Next.js, Nest, Tailwind, MERN, AI" at bounding box center [640, 187] width 453 height 21
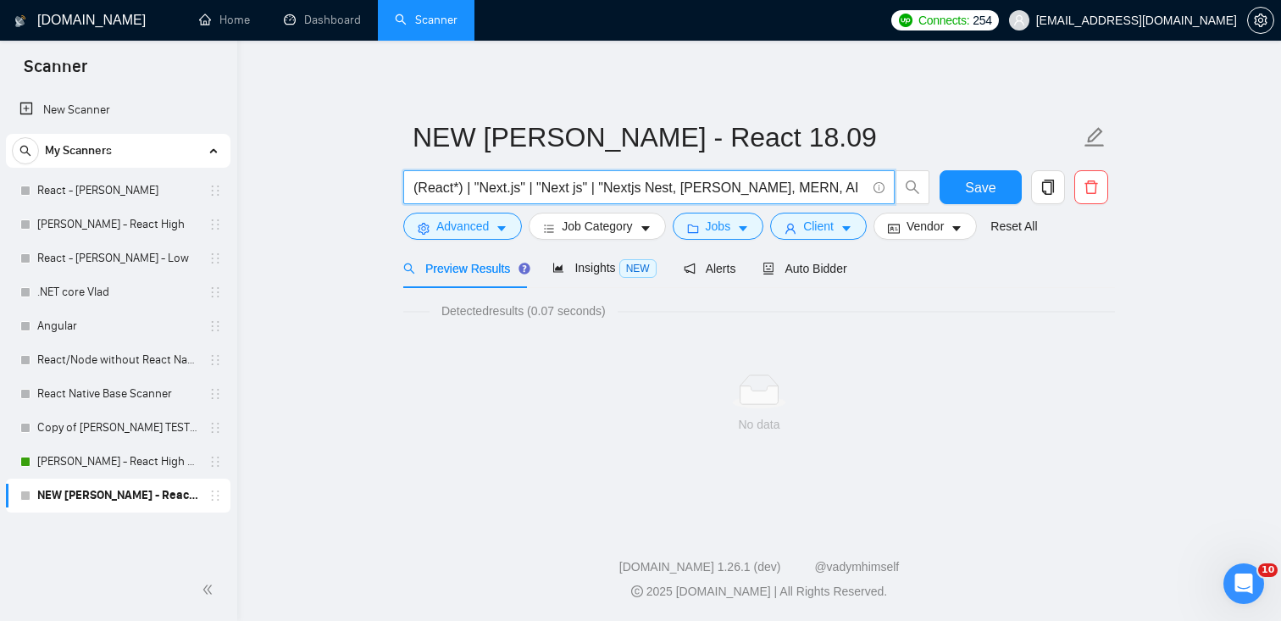
click at [614, 181] on input "(React*) | "Next.js" | "Next js" | "Nextjs Nest, [PERSON_NAME], MERN, AI" at bounding box center [640, 187] width 453 height 21
drag, startPoint x: 800, startPoint y: 186, endPoint x: 646, endPoint y: 186, distance: 154.2
click at [646, 186] on input "(React*) | "Next.js" | "Next js" | Nextjs Nest, [PERSON_NAME], MERN, AI" at bounding box center [640, 187] width 453 height 21
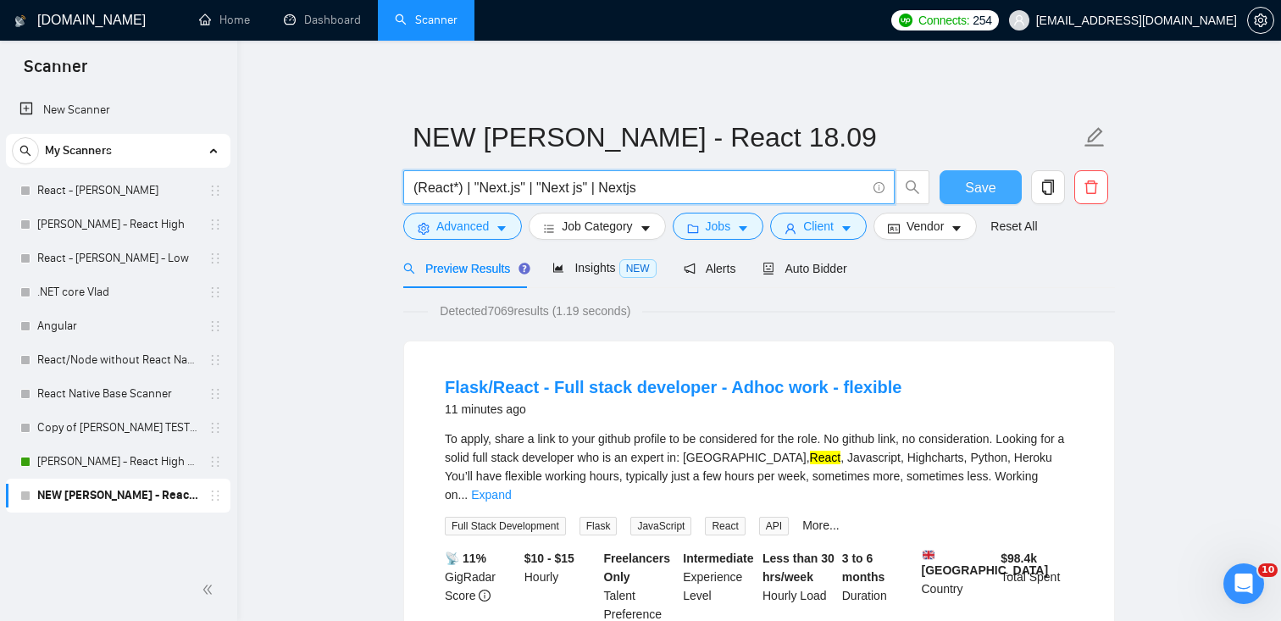
type input "(React*) | "Next.js" | "Next js" | Nextjs"
click at [986, 193] on span "Save" at bounding box center [980, 187] width 31 height 21
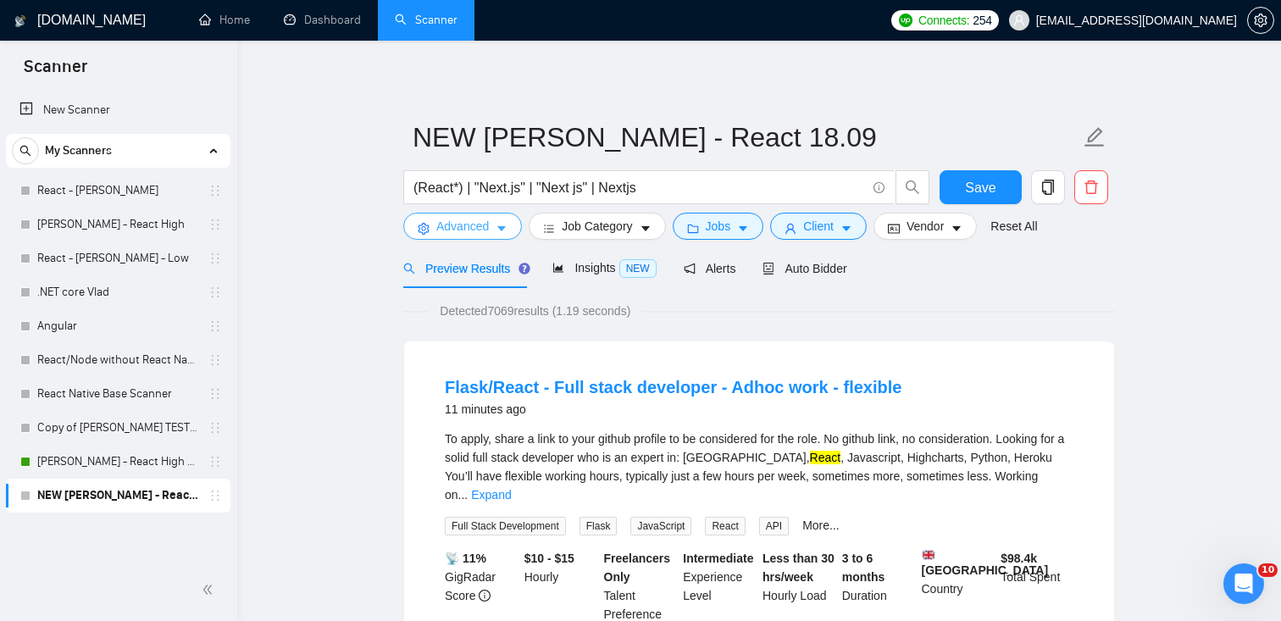
click at [501, 222] on span "caret-down" at bounding box center [502, 228] width 12 height 13
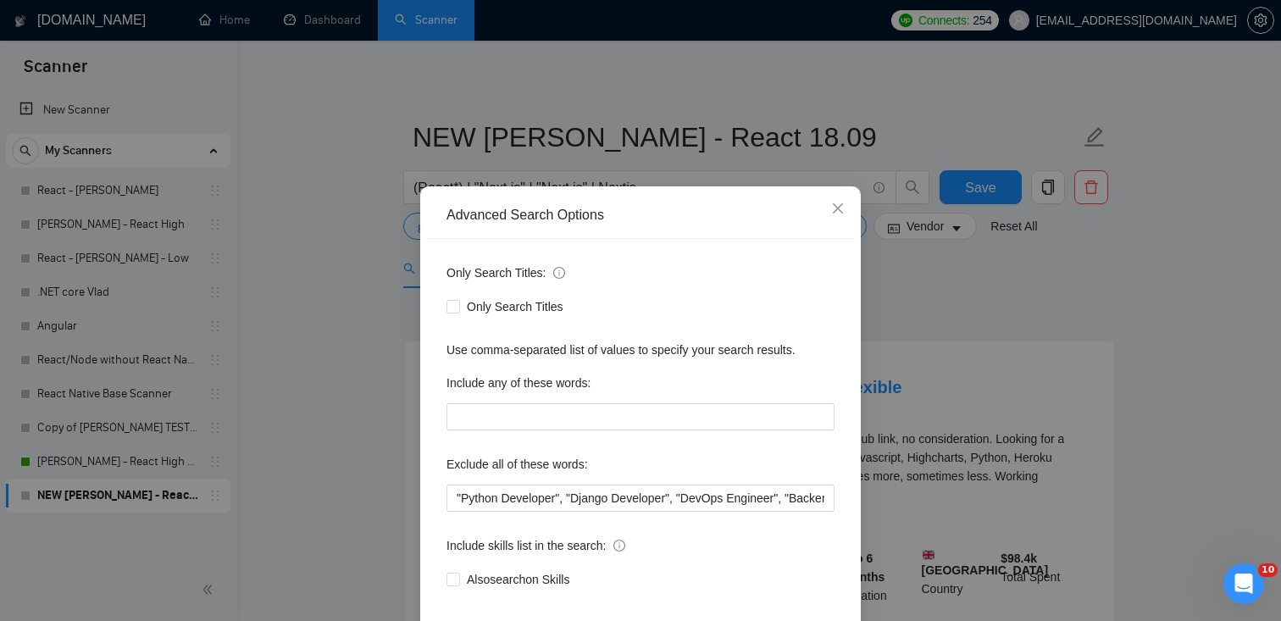
scroll to position [84, 0]
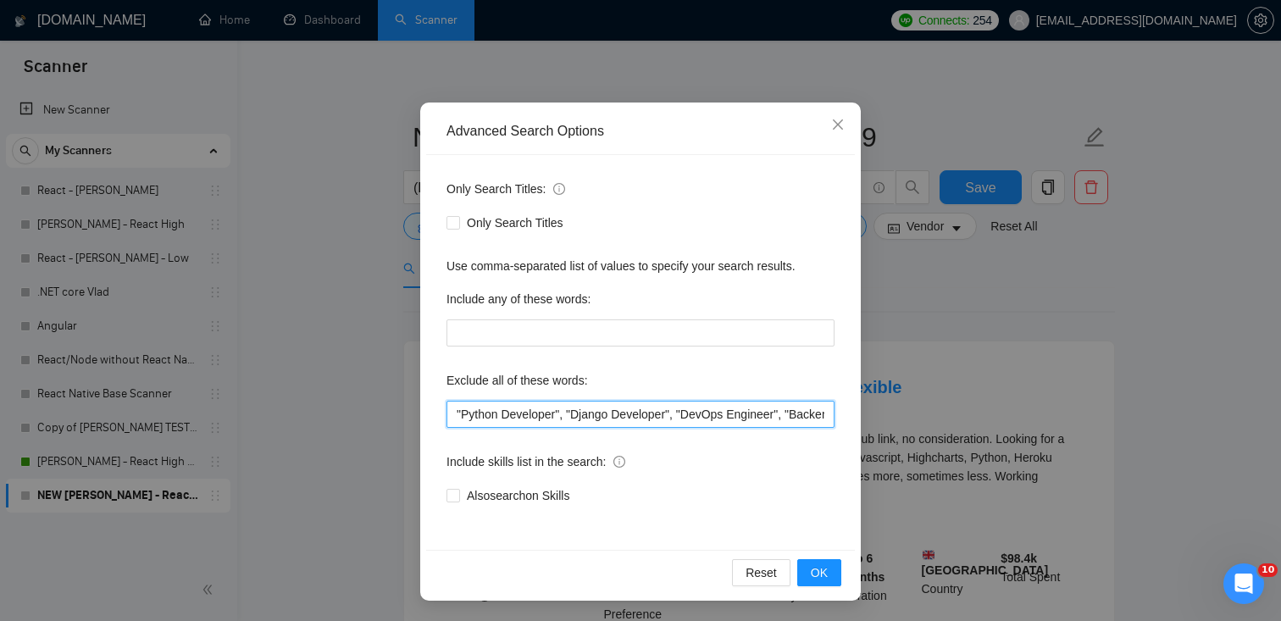
click at [629, 421] on input ""Python Developer", "Django Developer", "DevOps Engineer", "Backend Developer",…" at bounding box center [641, 414] width 388 height 27
click at [591, 408] on input ""Python Developer", "Django Developer", "DevOps Engineer", "Backend Developer",…" at bounding box center [641, 414] width 388 height 27
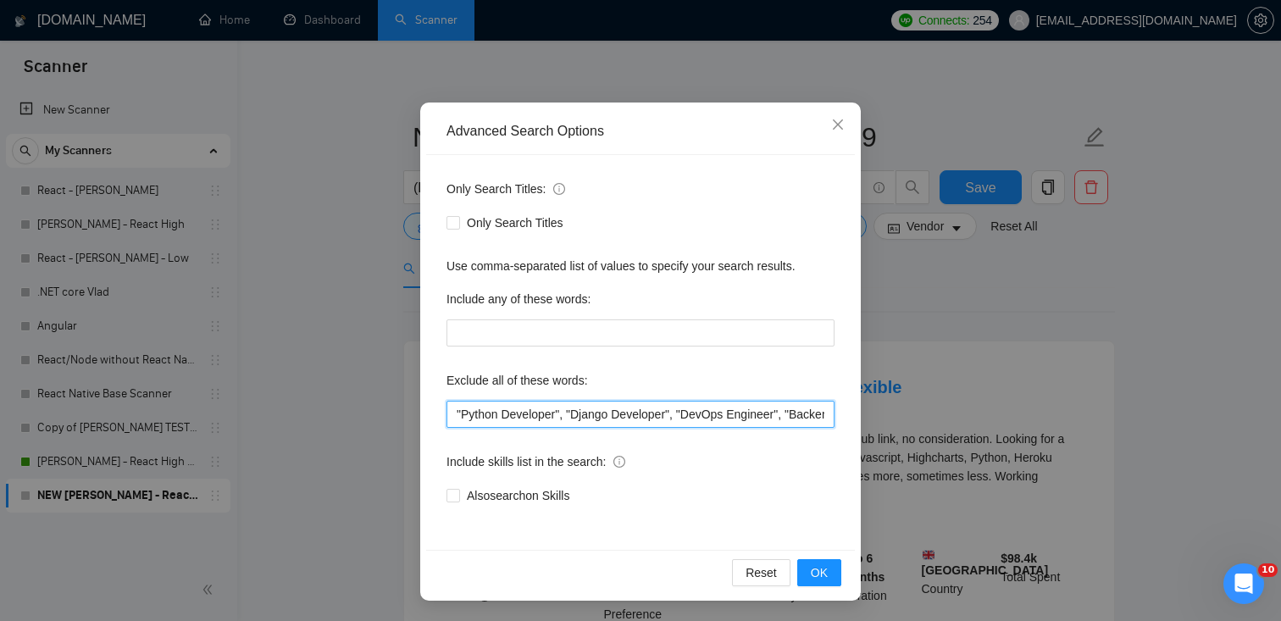
click at [591, 408] on input ""Python Developer", "Django Developer", "DevOps Engineer", "Backend Developer",…" at bounding box center [641, 414] width 388 height 27
click at [836, 131] on icon "close" at bounding box center [838, 125] width 14 height 14
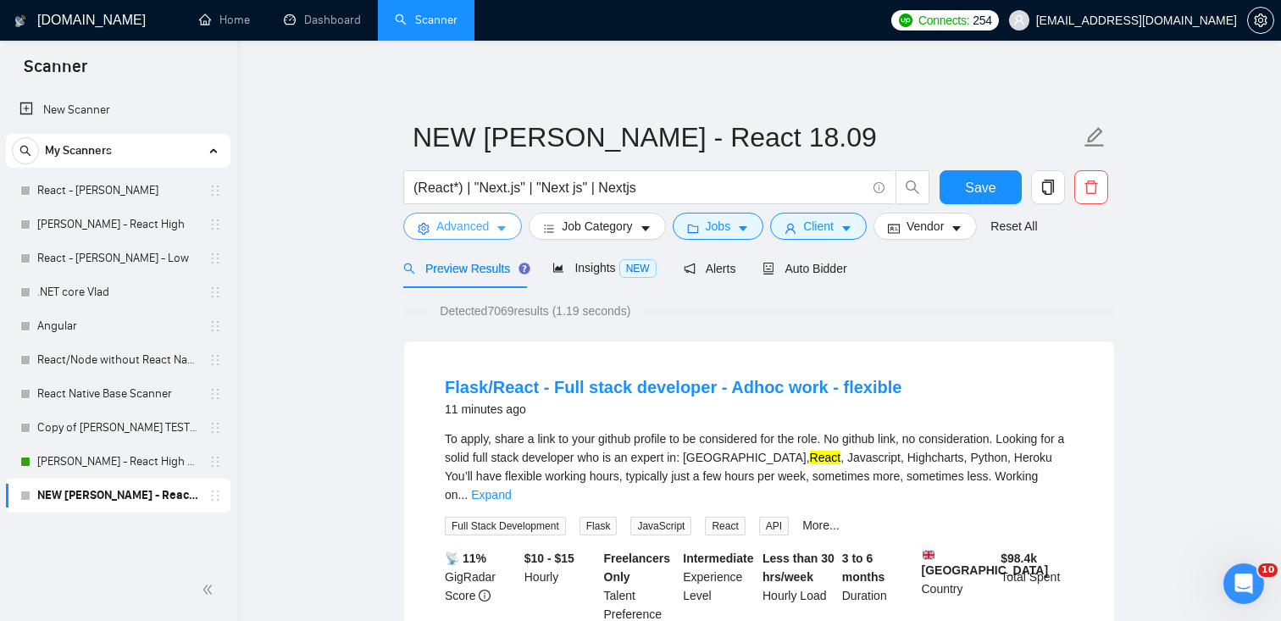
click at [466, 226] on span "Advanced" at bounding box center [462, 226] width 53 height 19
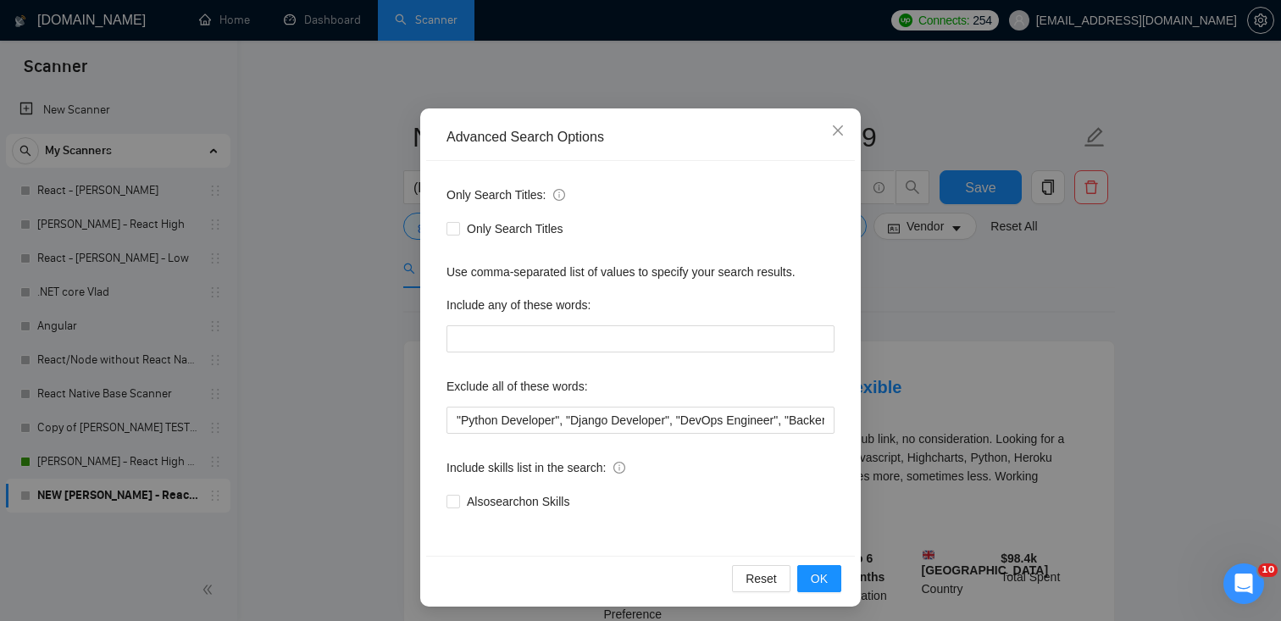
scroll to position [76, 0]
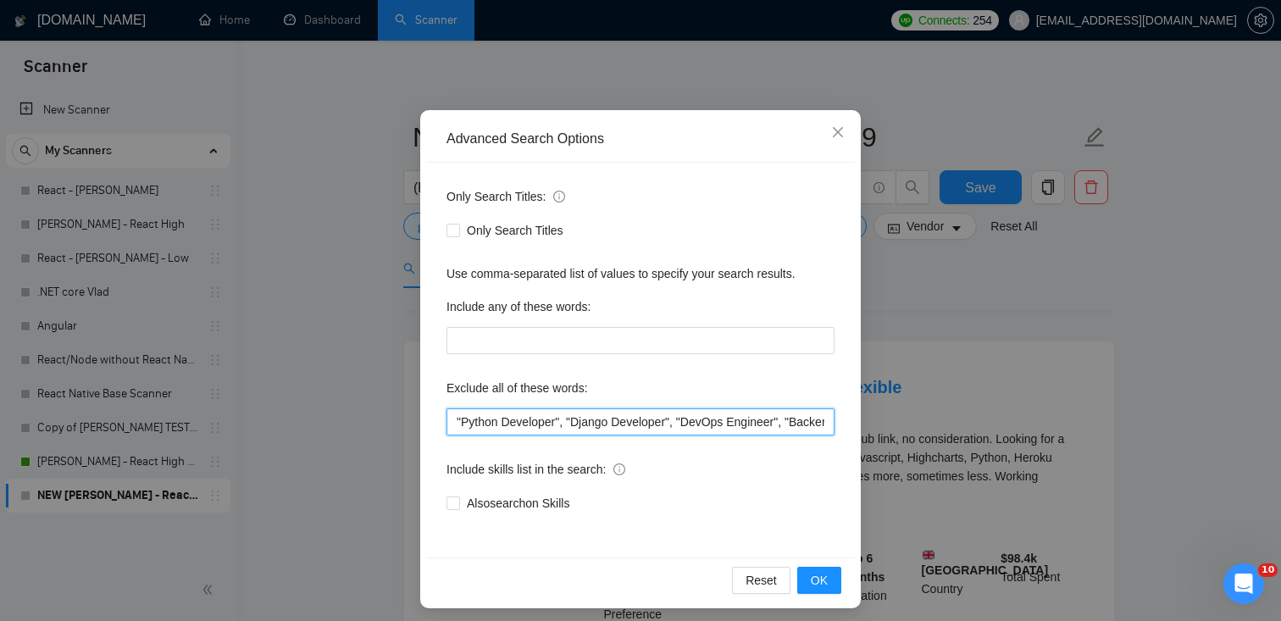
click at [547, 423] on input ""Python Developer", "Django Developer", "DevOps Engineer", "Backend Developer",…" at bounding box center [641, 421] width 388 height 27
paste input ""No-Code", Laravel, "UI/UX developer", "React Native", Designer, reactions, (Sh…"
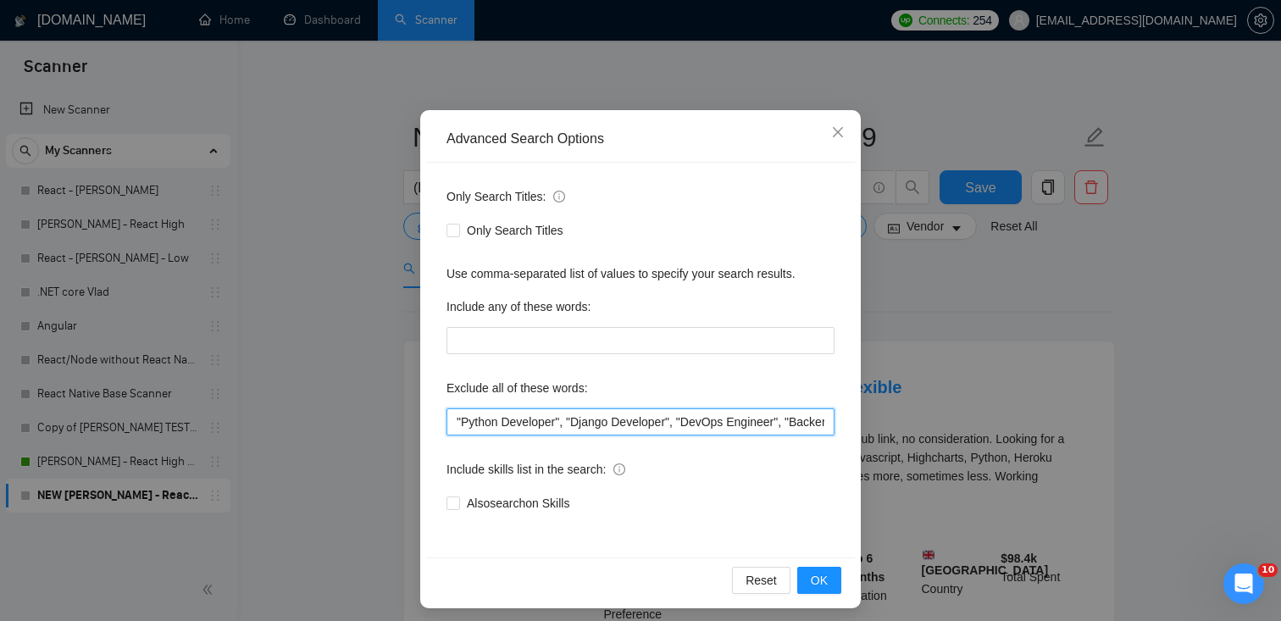
scroll to position [0, 1710]
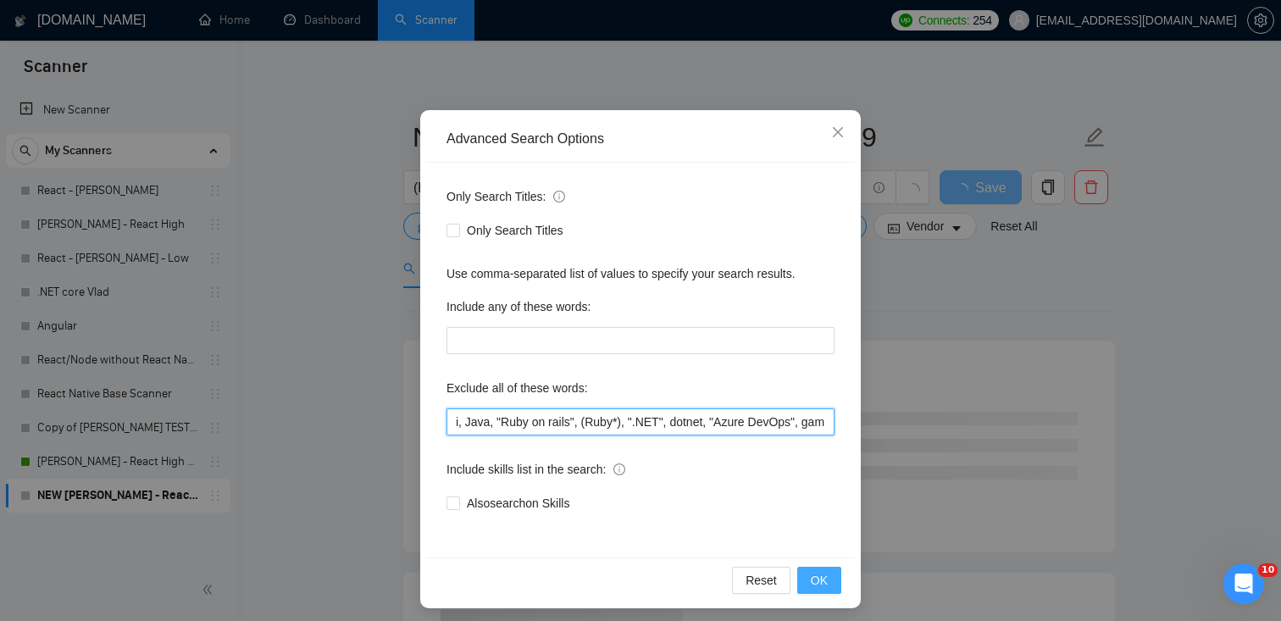
type input ""Python Developer", "Django Developer", "DevOps Engineer", "Backend Developer",…"
click at [839, 580] on button "OK" at bounding box center [819, 580] width 44 height 27
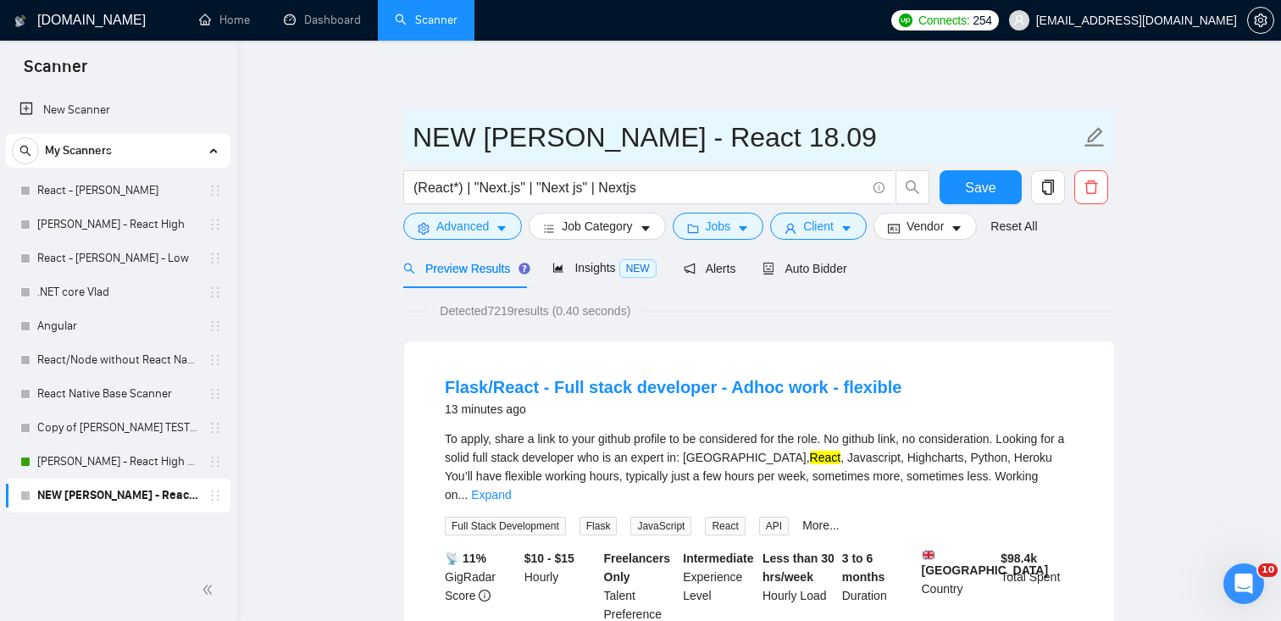
click at [772, 142] on input "NEW [PERSON_NAME] - React 18.09" at bounding box center [747, 137] width 668 height 42
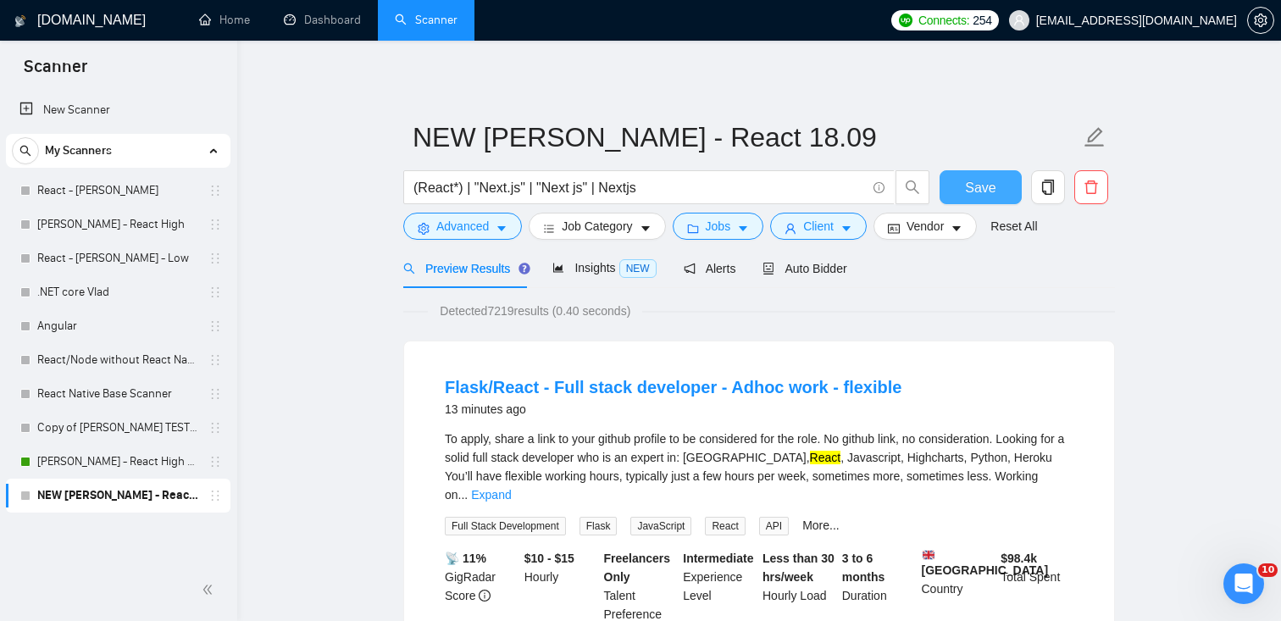
click at [968, 191] on span "Save" at bounding box center [980, 187] width 31 height 21
click at [719, 227] on span "Jobs" at bounding box center [718, 226] width 25 height 19
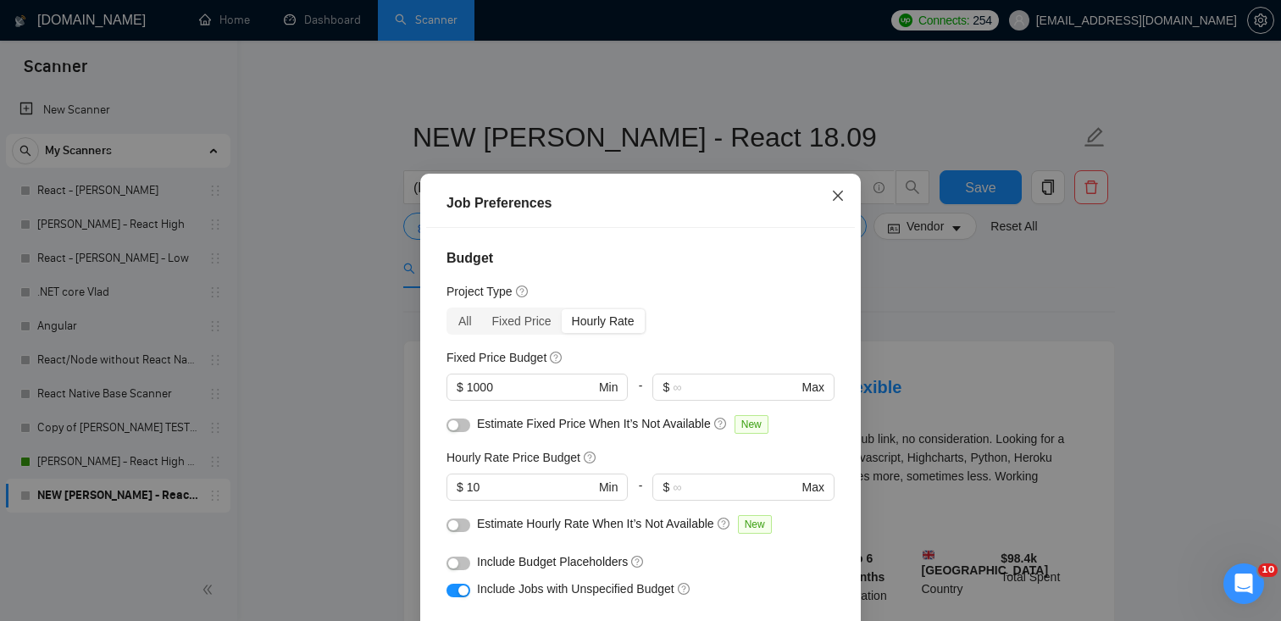
click at [840, 192] on icon "close" at bounding box center [838, 196] width 14 height 14
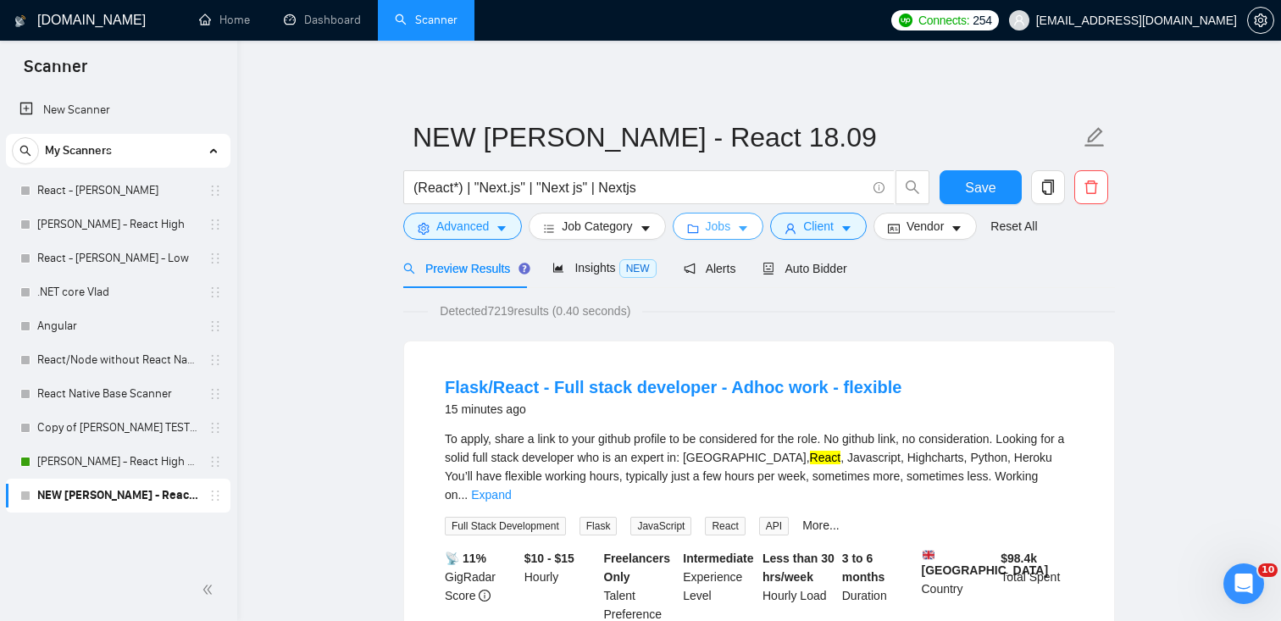
click at [737, 240] on button "Jobs" at bounding box center [719, 226] width 92 height 27
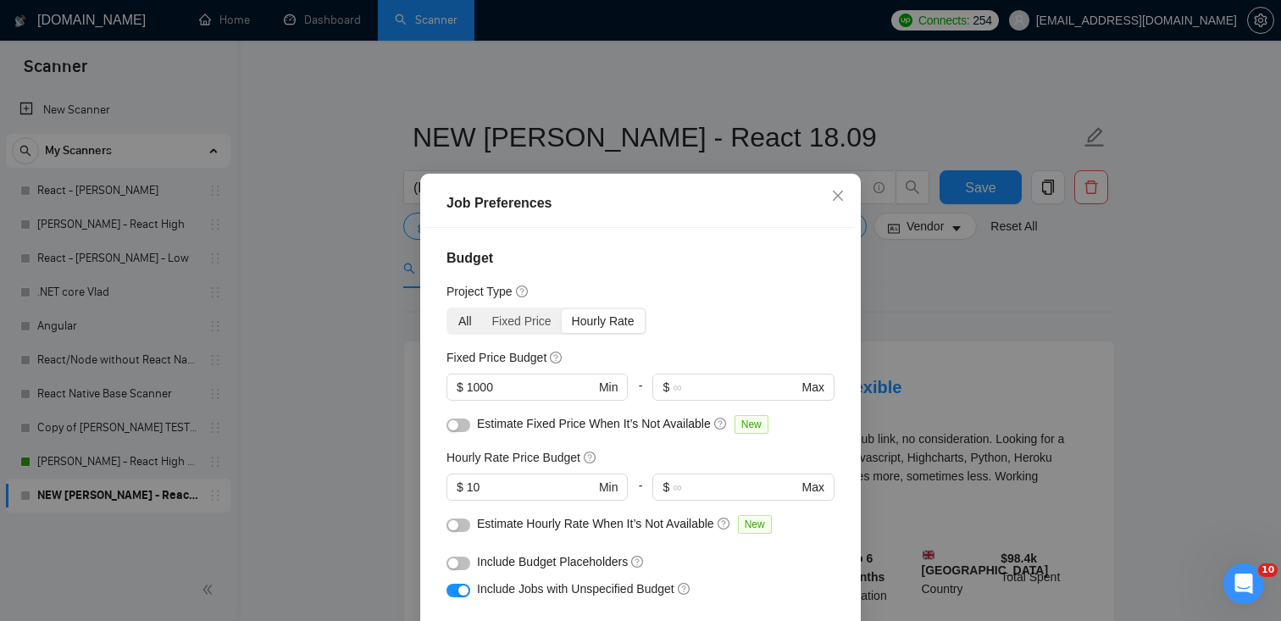
click at [471, 319] on div "All" at bounding box center [465, 321] width 34 height 24
click at [448, 309] on input "All" at bounding box center [448, 309] width 0 height 0
click at [473, 391] on input "1000" at bounding box center [531, 387] width 128 height 19
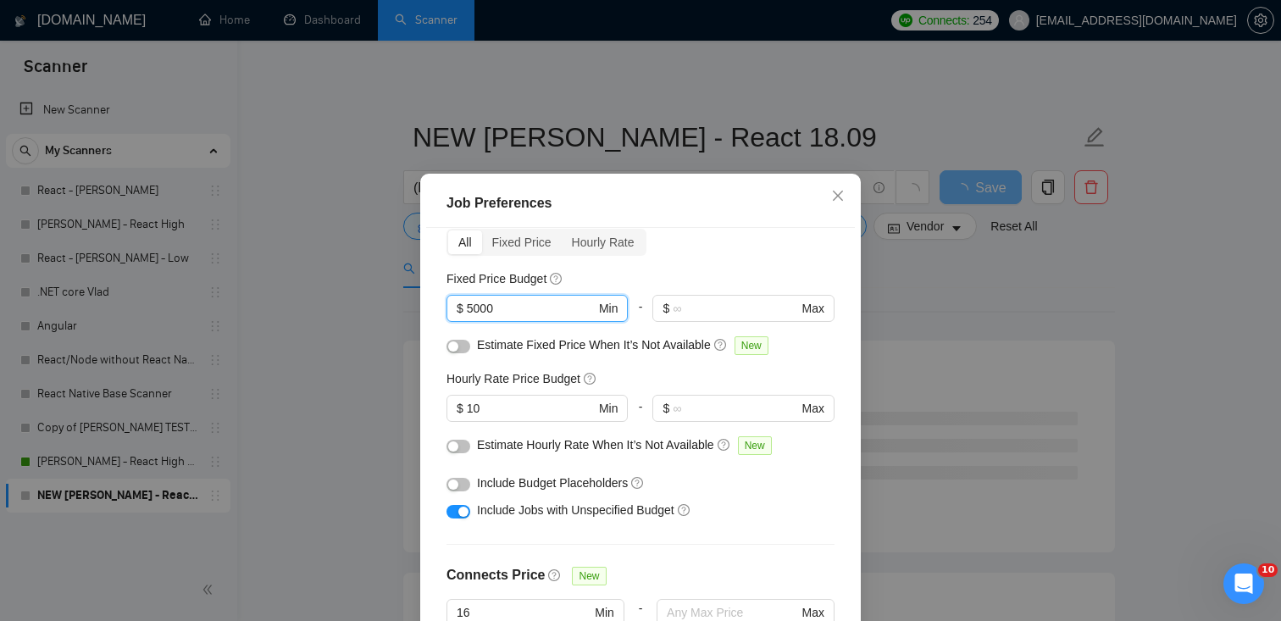
scroll to position [94, 0]
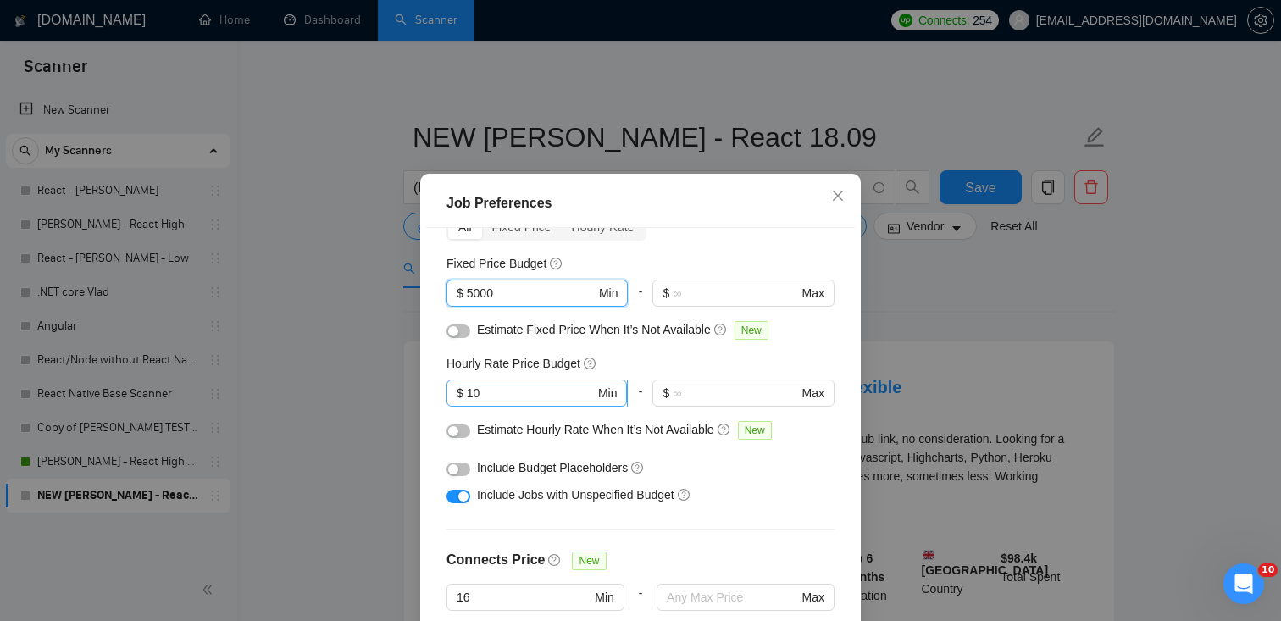
type input "5000"
click at [516, 396] on input "10" at bounding box center [531, 393] width 128 height 19
click at [476, 398] on input "10" at bounding box center [531, 393] width 128 height 19
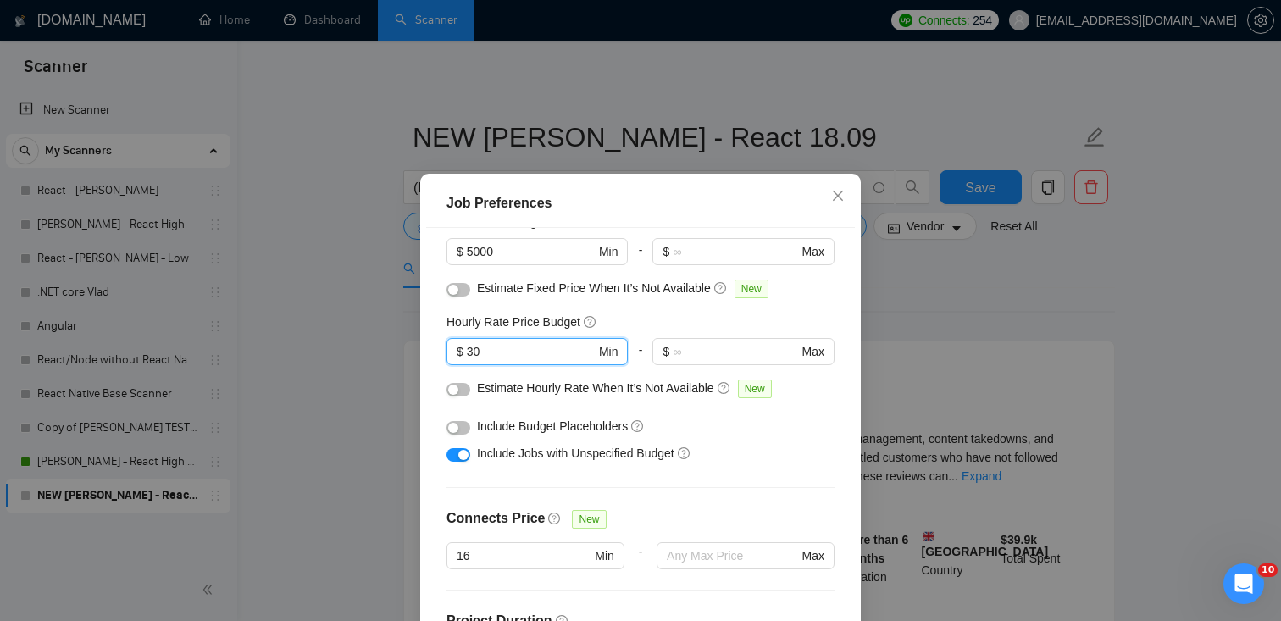
scroll to position [148, 0]
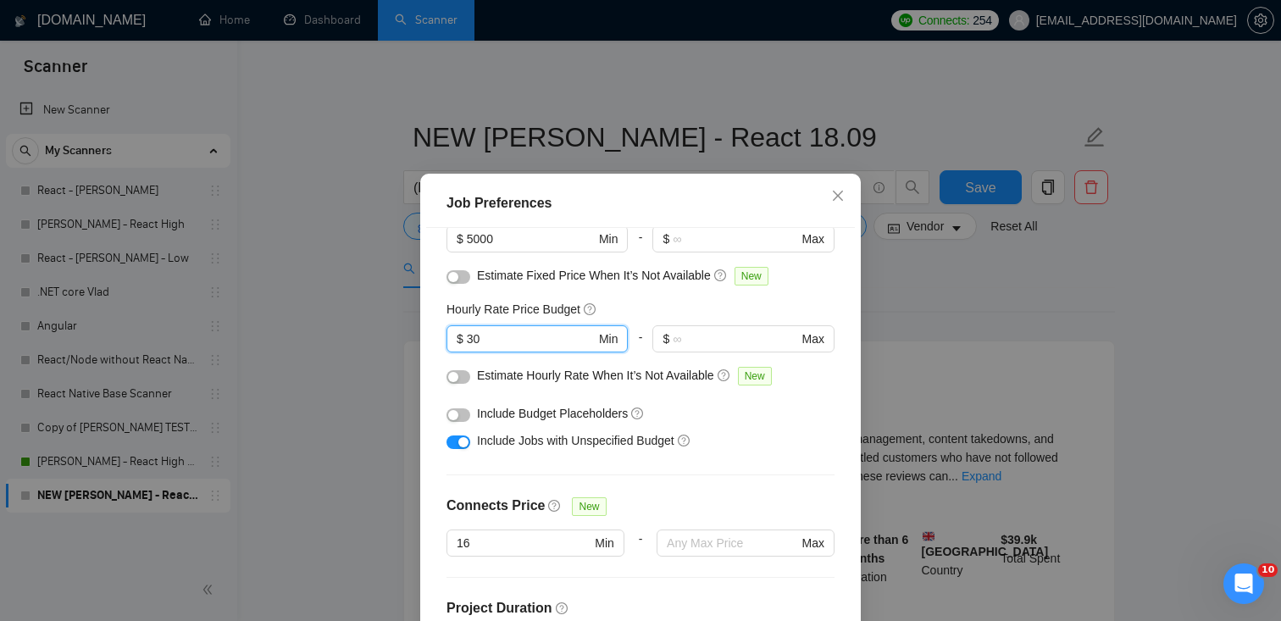
type input "30"
click at [453, 444] on button "button" at bounding box center [459, 443] width 24 height 14
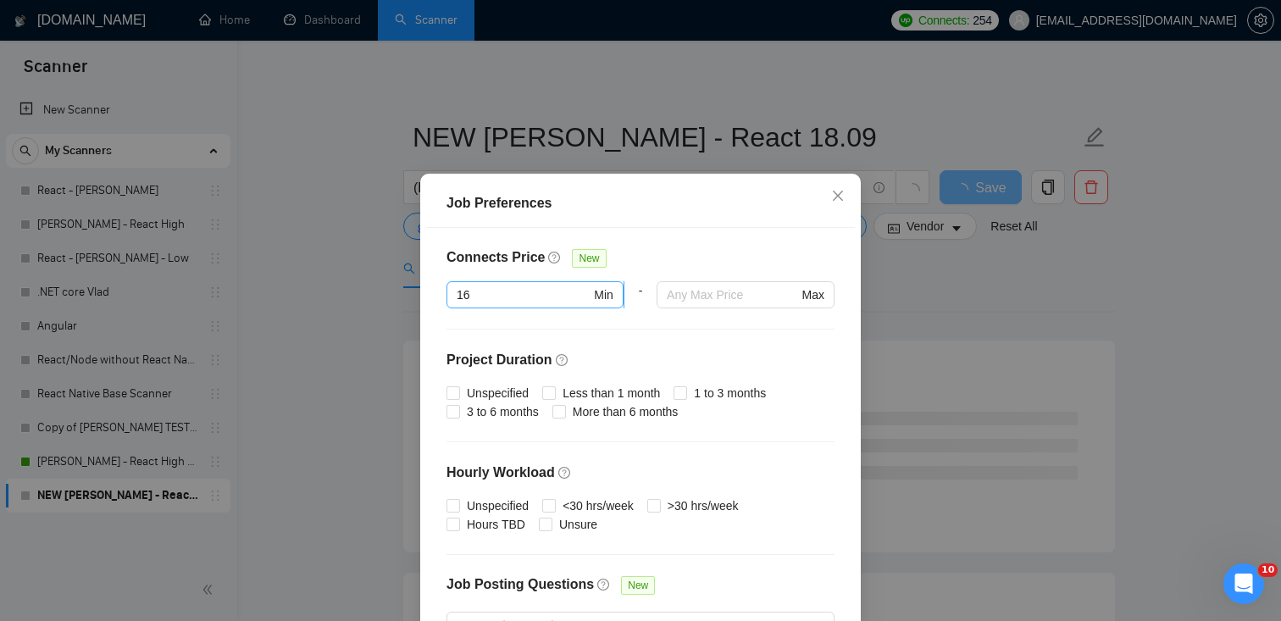
scroll to position [400, 0]
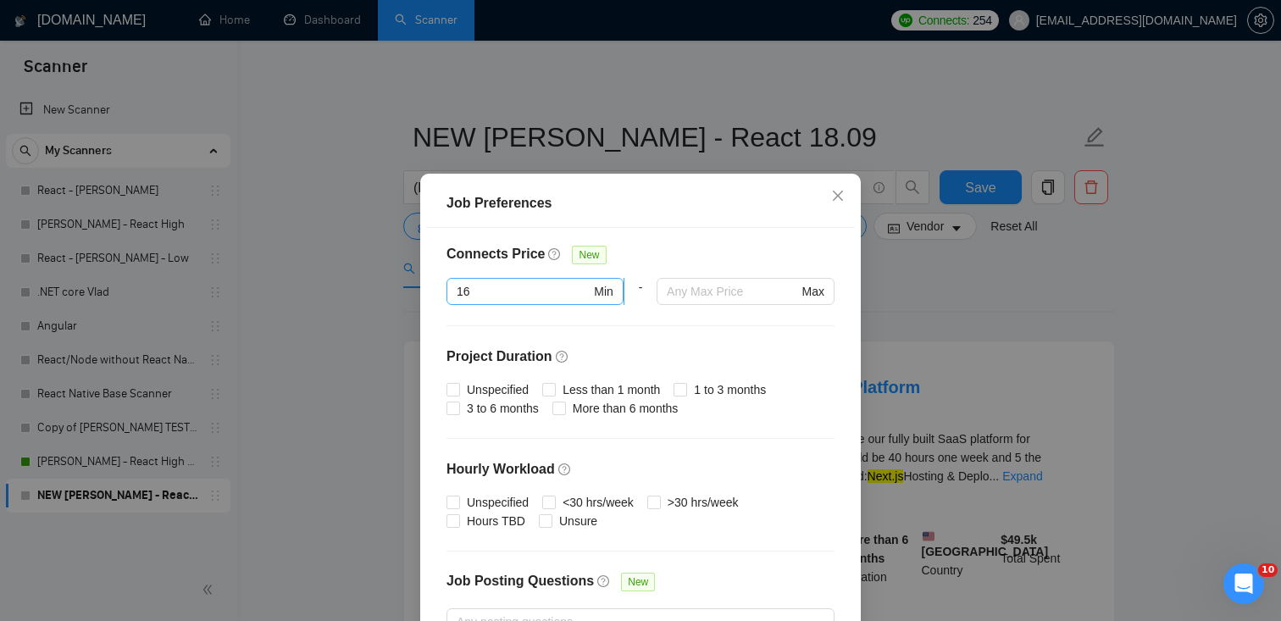
click at [522, 294] on input "16" at bounding box center [524, 291] width 134 height 19
drag, startPoint x: 499, startPoint y: 290, endPoint x: 454, endPoint y: 291, distance: 44.9
click at [454, 291] on span "16 Min" at bounding box center [535, 291] width 177 height 27
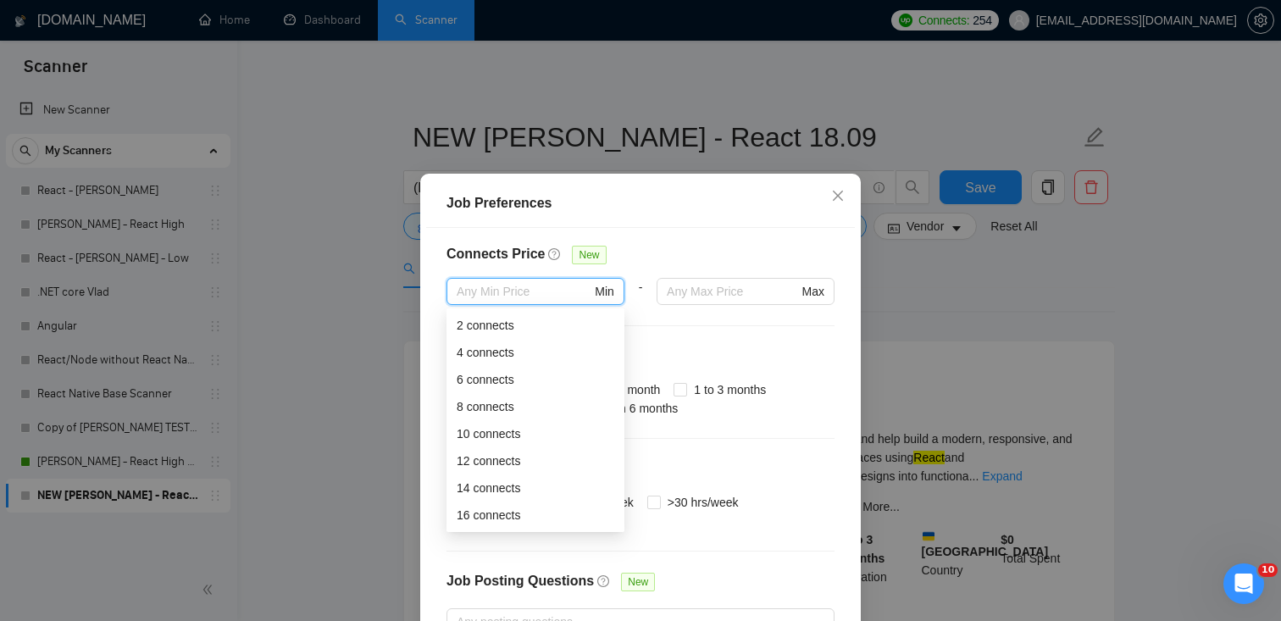
click at [687, 330] on div "Budget Project Type All Fixed Price Hourly Rate Fixed Price Budget $ 5000 Min -…" at bounding box center [640, 445] width 429 height 435
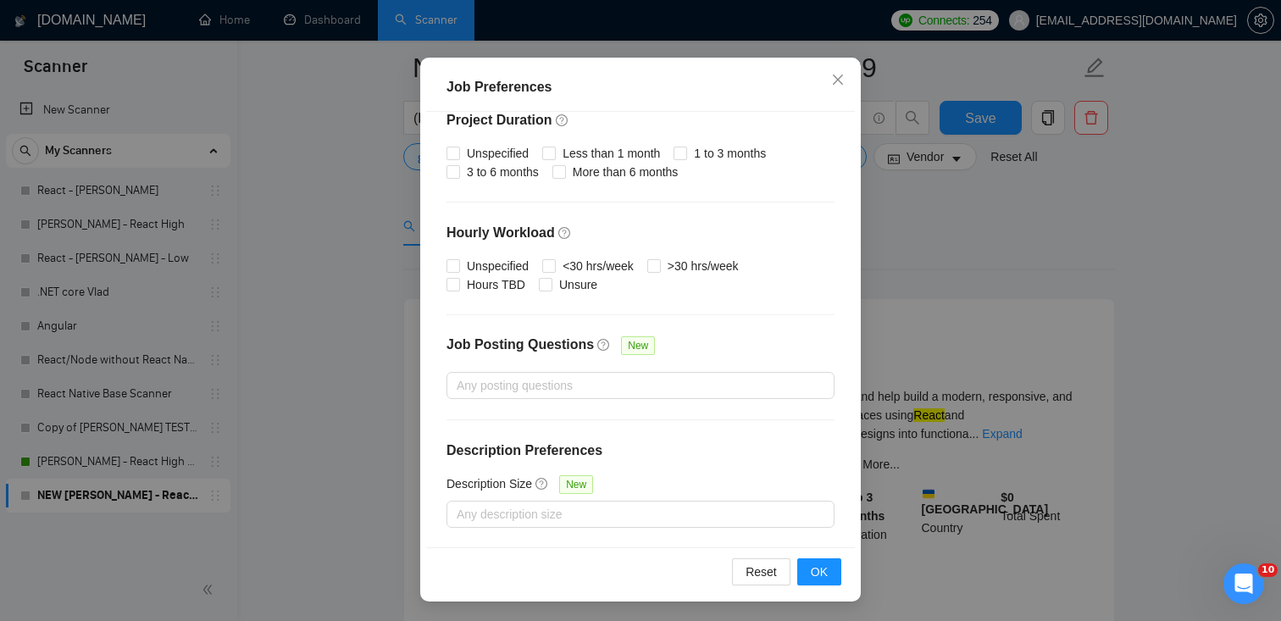
scroll to position [106, 0]
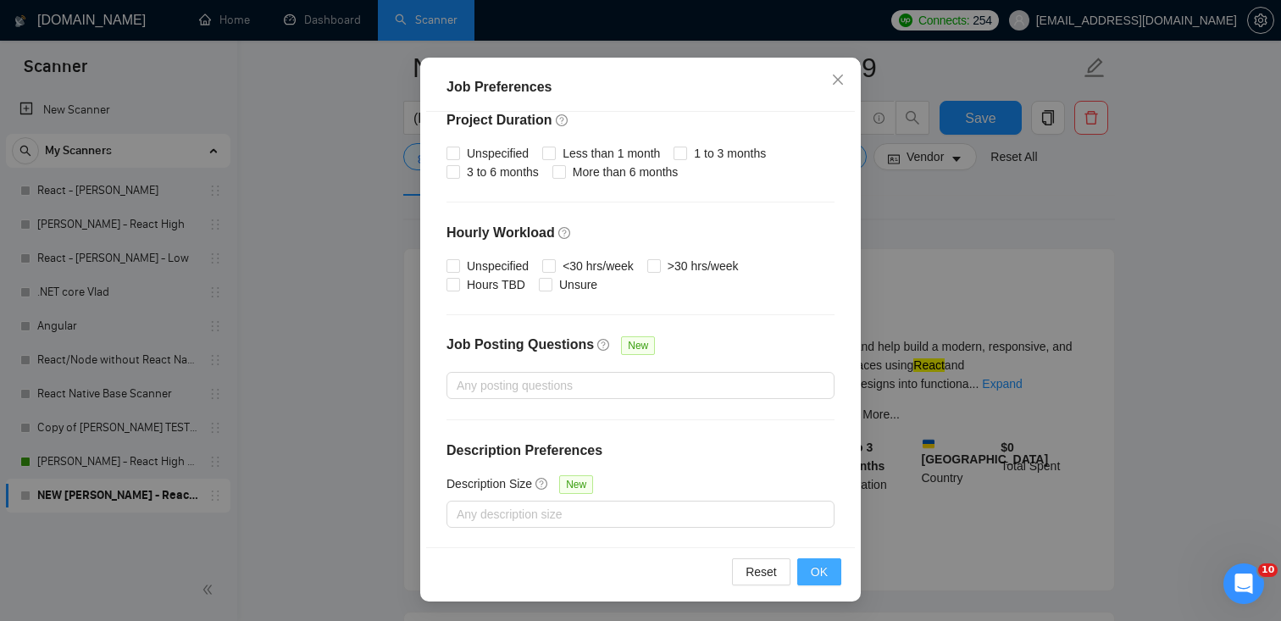
click at [834, 569] on button "OK" at bounding box center [819, 571] width 44 height 27
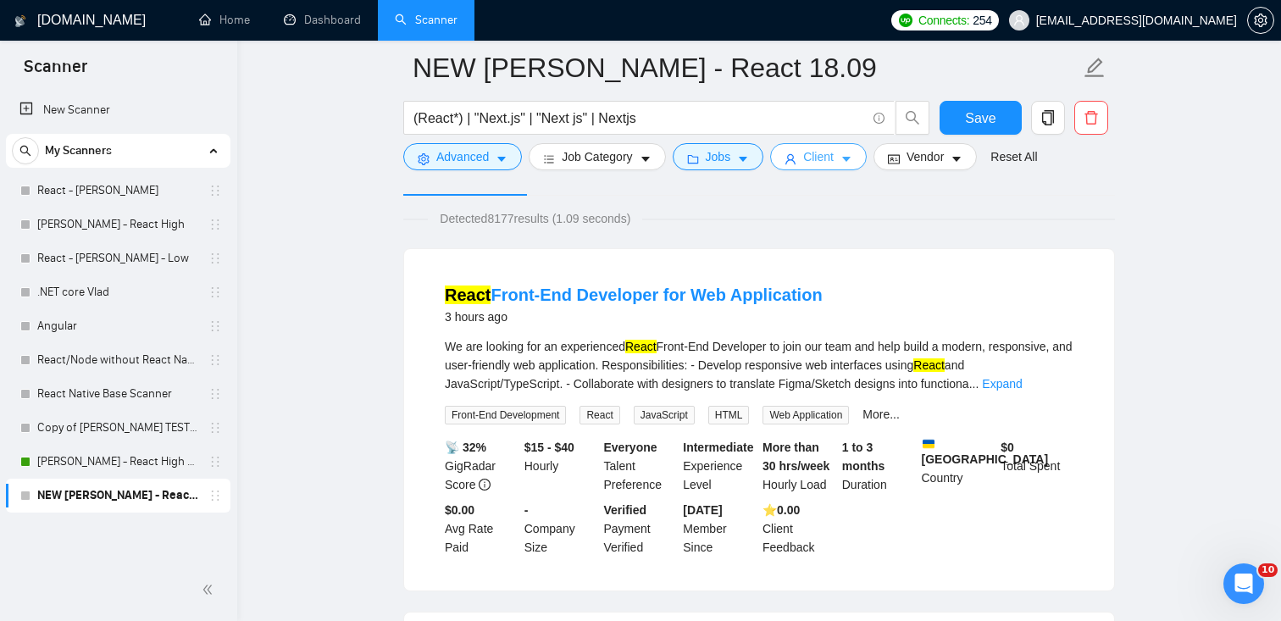
click at [820, 158] on span "Client" at bounding box center [818, 156] width 31 height 19
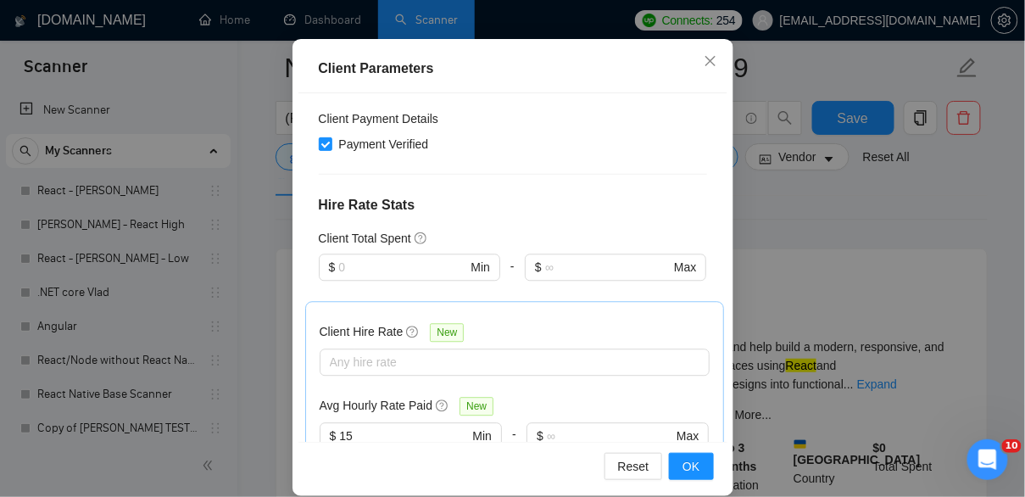
scroll to position [1064, 0]
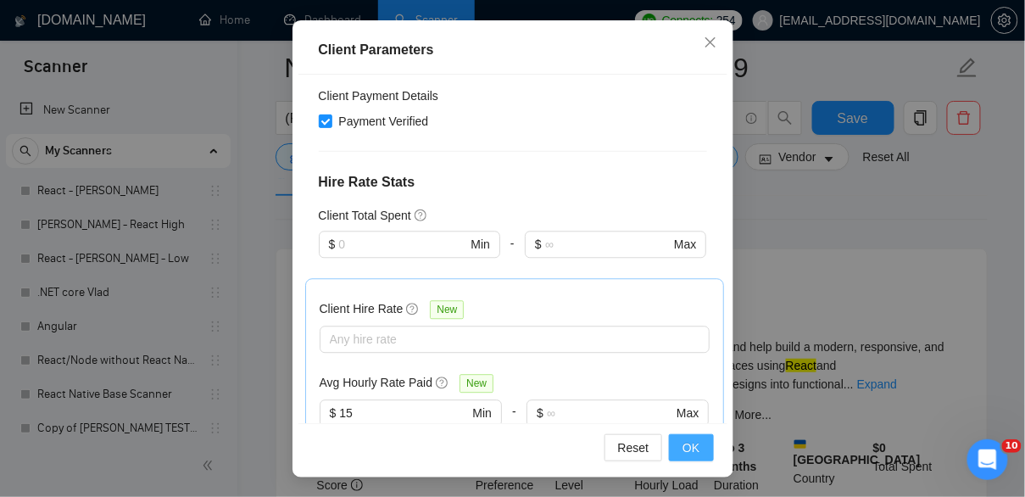
click at [691, 449] on span "OK" at bounding box center [690, 447] width 17 height 19
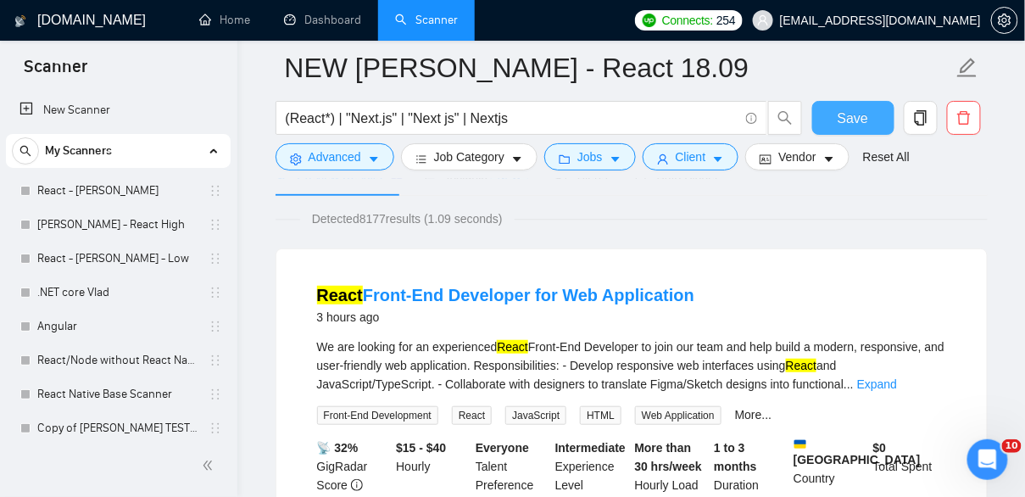
click at [861, 119] on span "Save" at bounding box center [852, 118] width 31 height 21
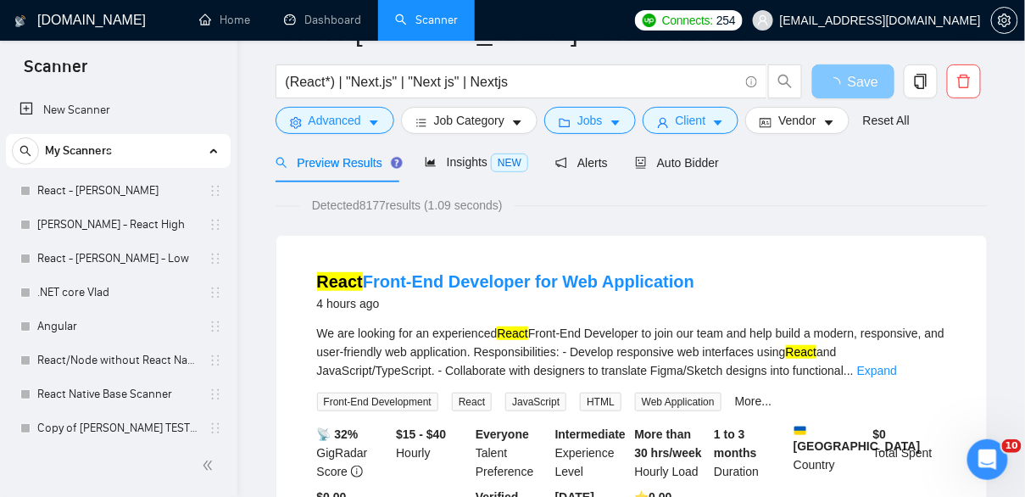
scroll to position [0, 0]
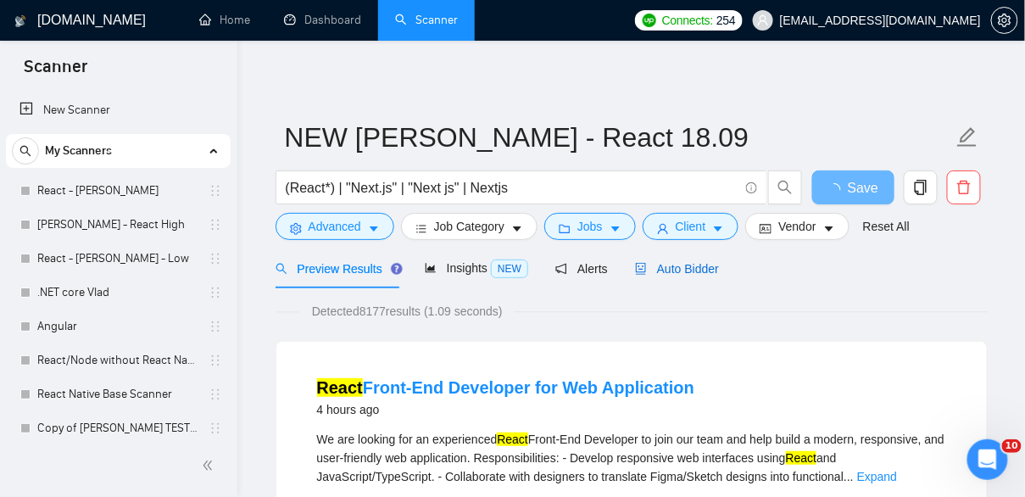
click at [701, 266] on span "Auto Bidder" at bounding box center [677, 269] width 84 height 14
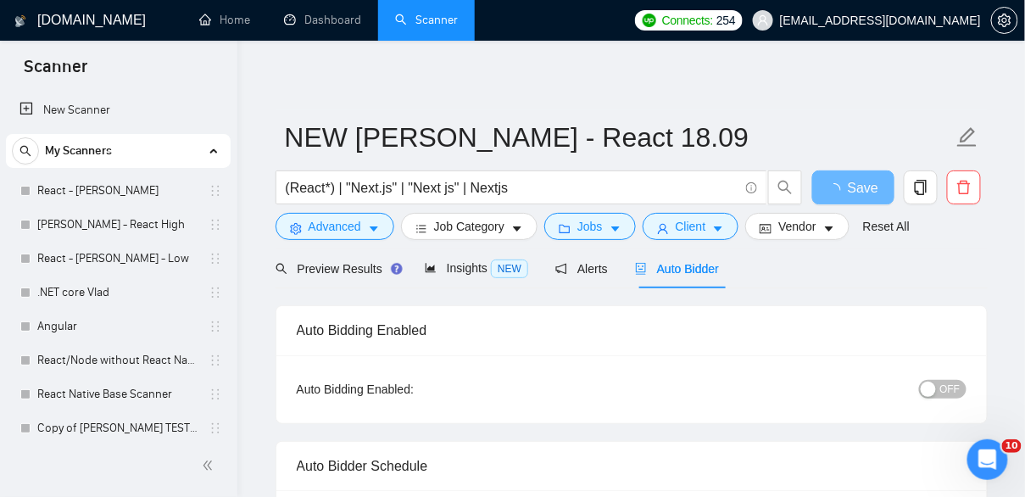
radio input "false"
radio input "true"
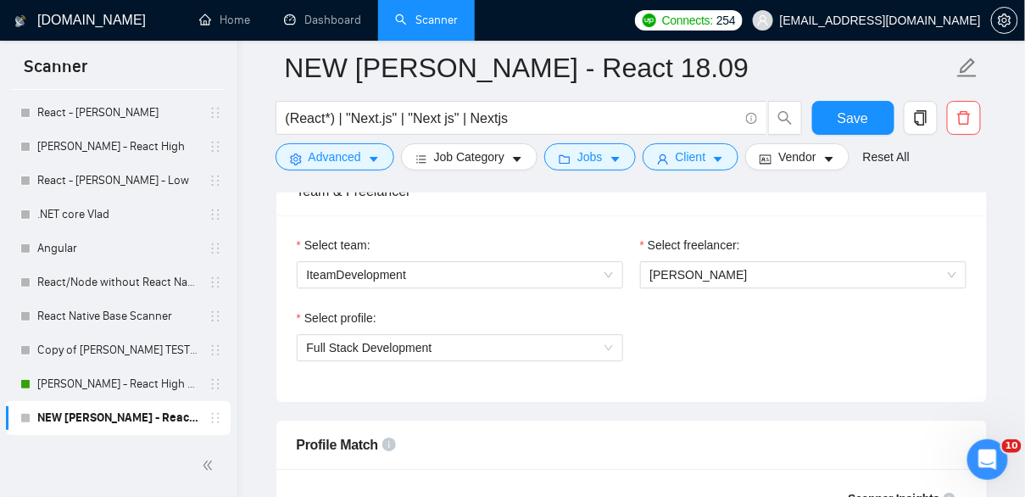
scroll to position [1142, 0]
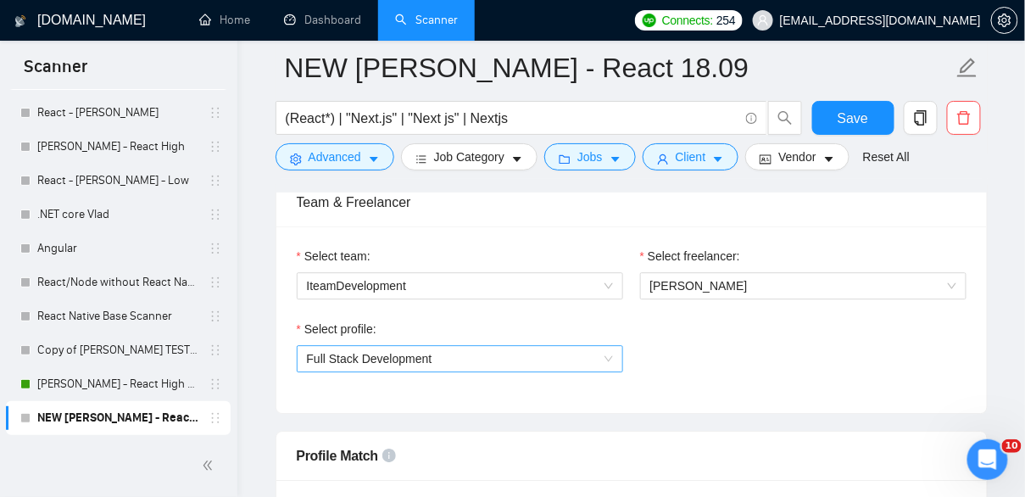
click at [508, 361] on span "Full Stack Development" at bounding box center [460, 358] width 306 height 25
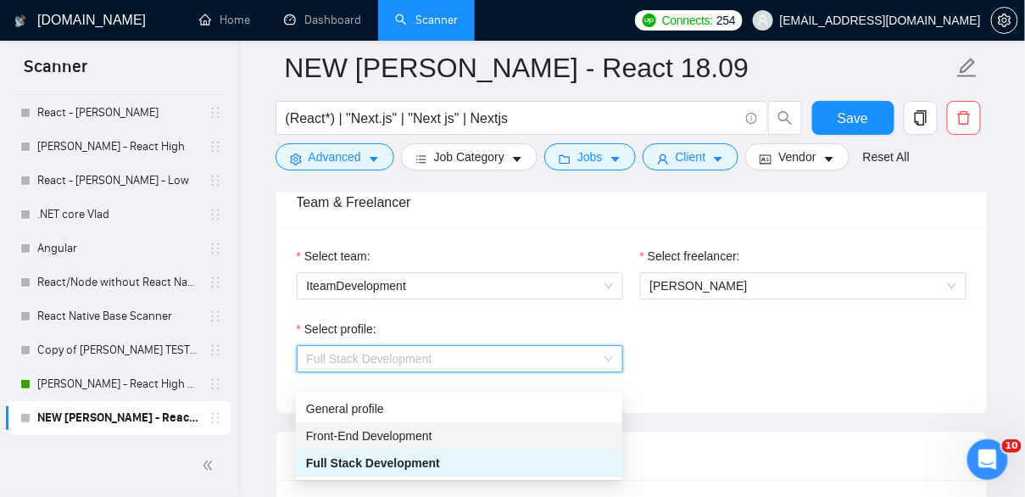
click at [432, 429] on span "Front-End Development" at bounding box center [369, 436] width 126 height 14
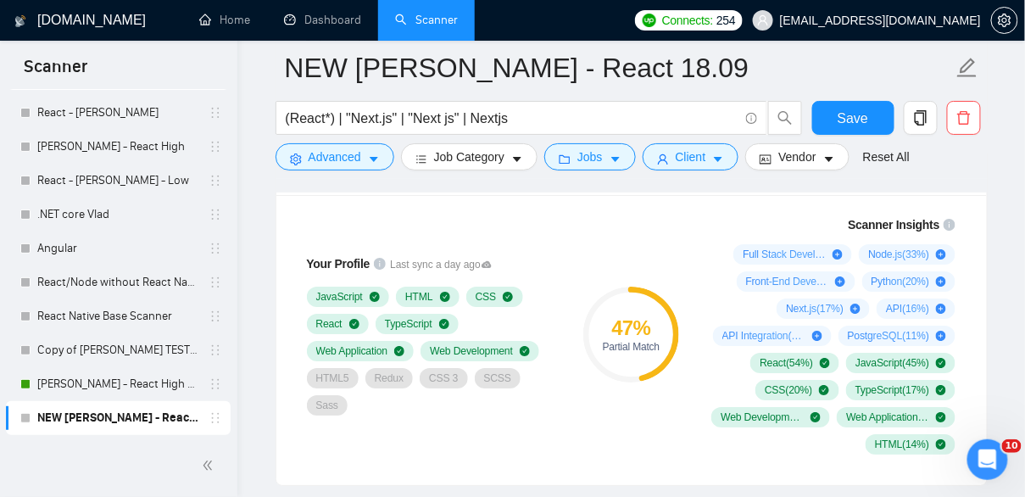
scroll to position [1416, 0]
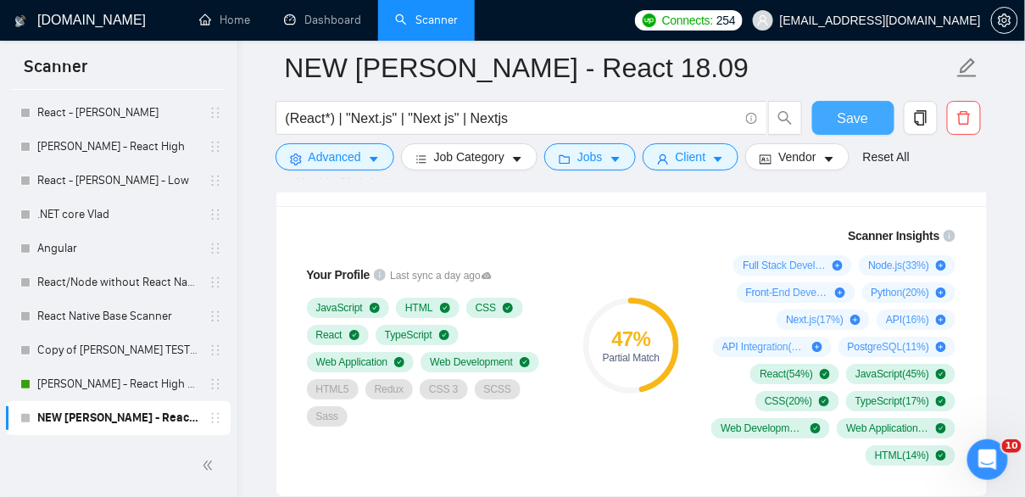
click at [859, 116] on span "Save" at bounding box center [852, 118] width 31 height 21
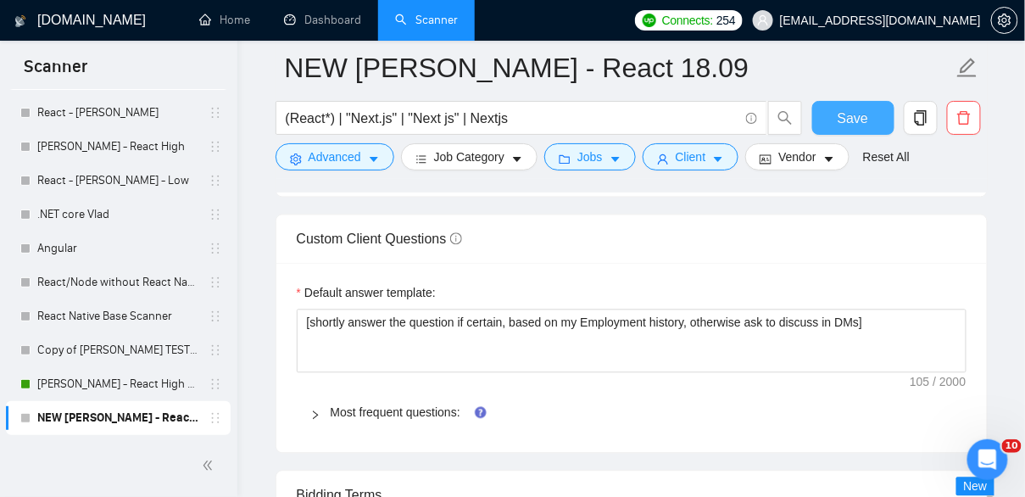
scroll to position [2607, 0]
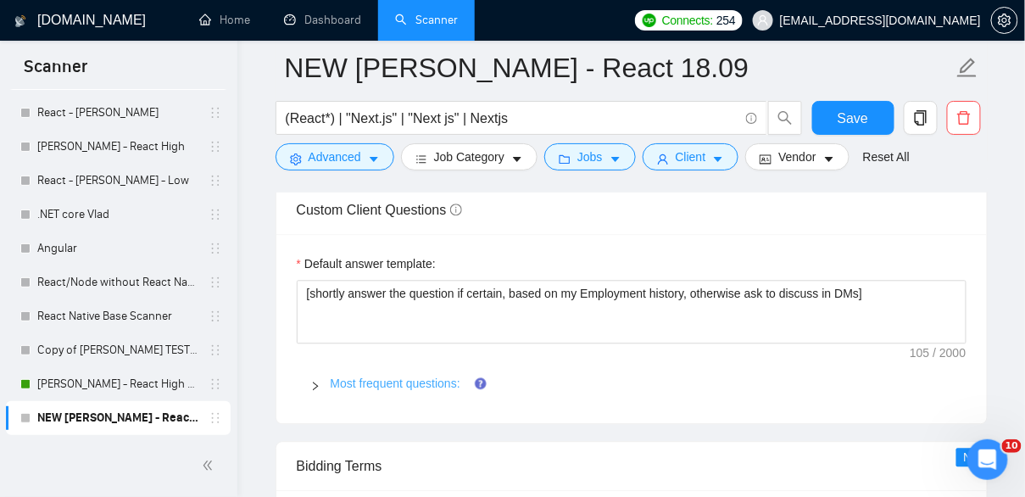
click at [415, 390] on link "Most frequent questions:" at bounding box center [395, 383] width 130 height 14
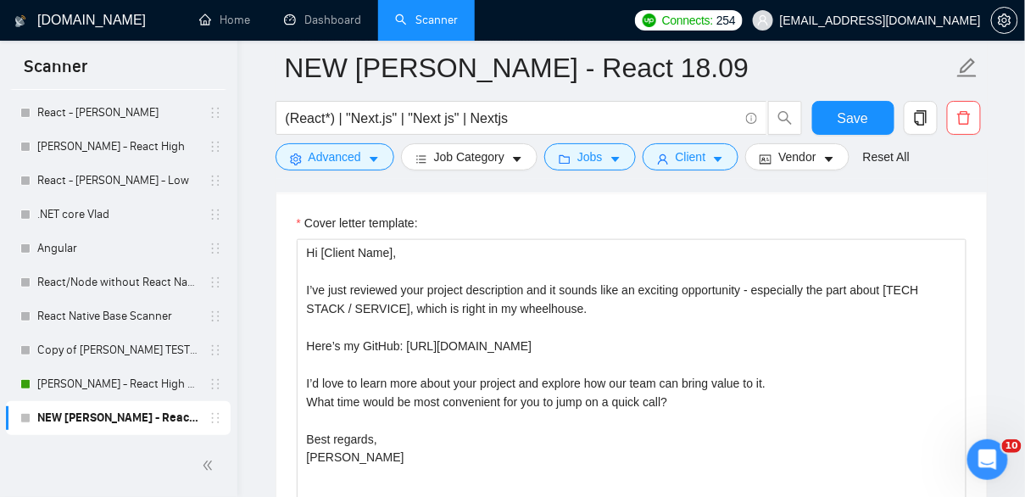
scroll to position [2119, 0]
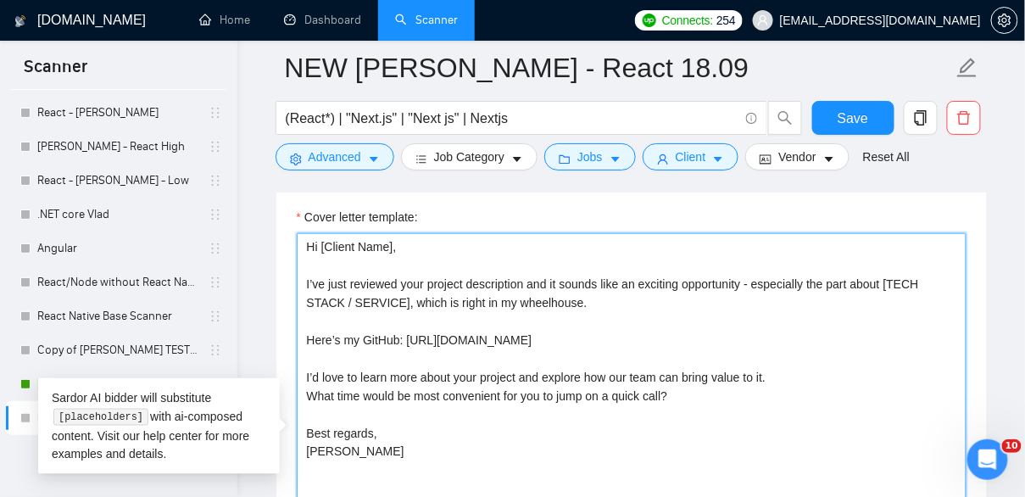
drag, startPoint x: 617, startPoint y: 358, endPoint x: 307, endPoint y: 355, distance: 310.2
click at [307, 355] on textarea "Hi [Client Name], I’ve just reviewed your project description and it sounds lik…" at bounding box center [631, 423] width 669 height 381
click at [435, 382] on textarea "Hi [Client Name], I’ve just reviewed your project description and it sounds lik…" at bounding box center [631, 423] width 669 height 381
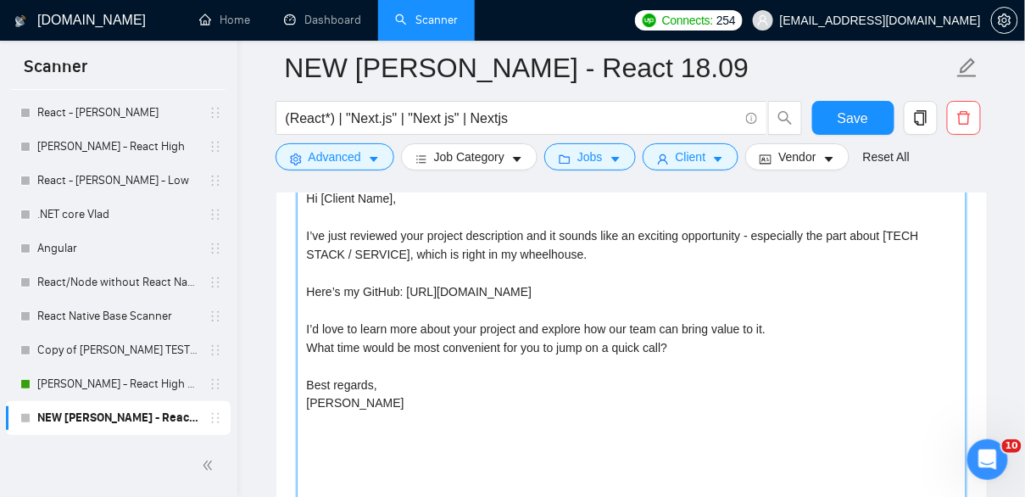
scroll to position [2160, 0]
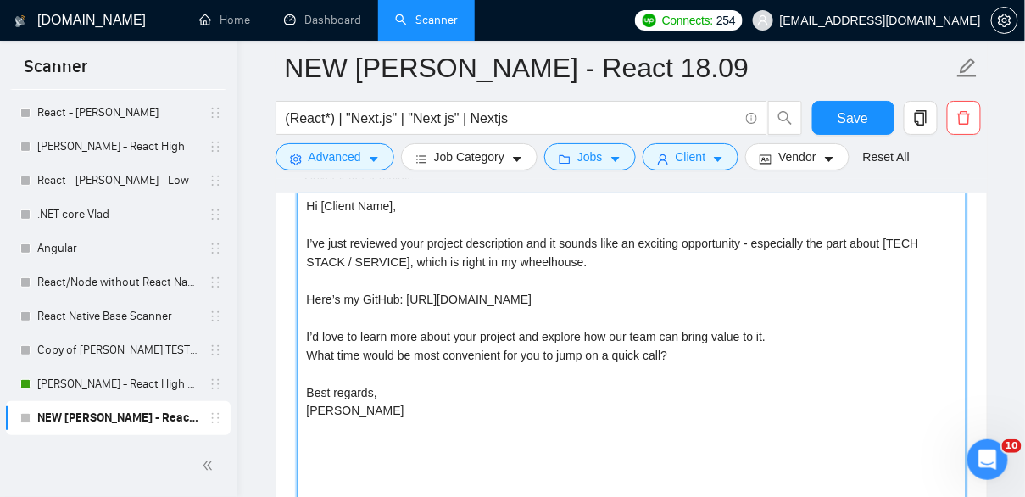
click at [446, 297] on textarea "Hi [Client Name], I’ve just reviewed your project description and it sounds lik…" at bounding box center [631, 382] width 669 height 381
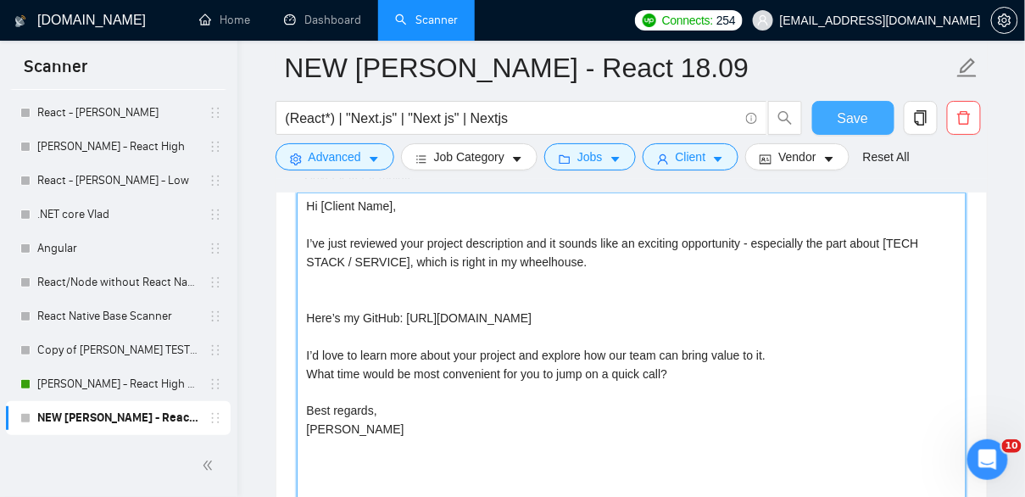
type textarea "Hi [Client Name], I’ve just reviewed your project description and it sounds lik…"
click at [847, 114] on span "Save" at bounding box center [852, 118] width 31 height 21
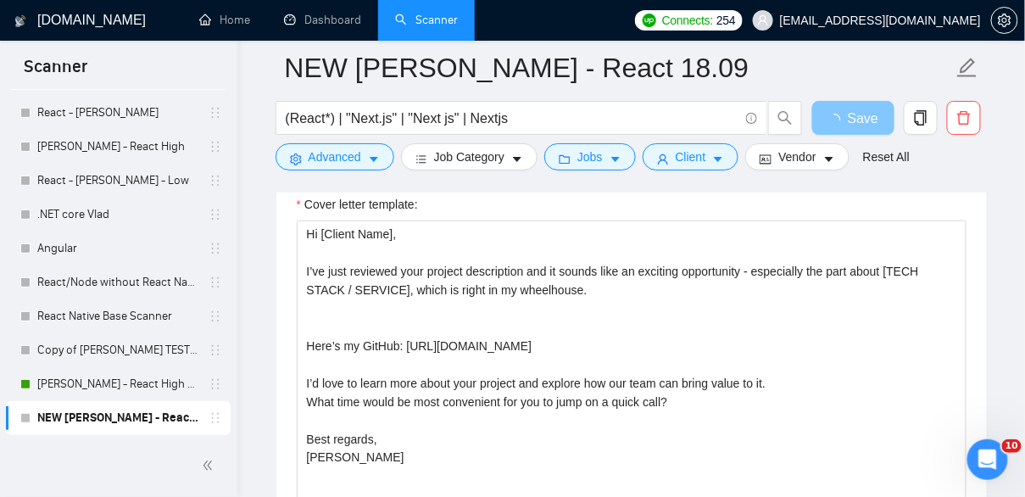
scroll to position [2110, 0]
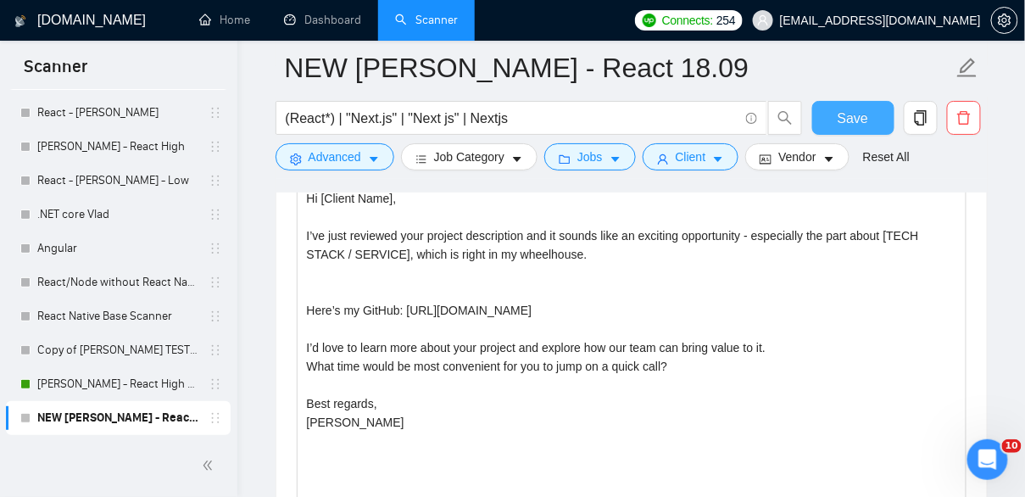
click at [857, 113] on span "Save" at bounding box center [852, 118] width 31 height 21
